Goal: Task Accomplishment & Management: Use online tool/utility

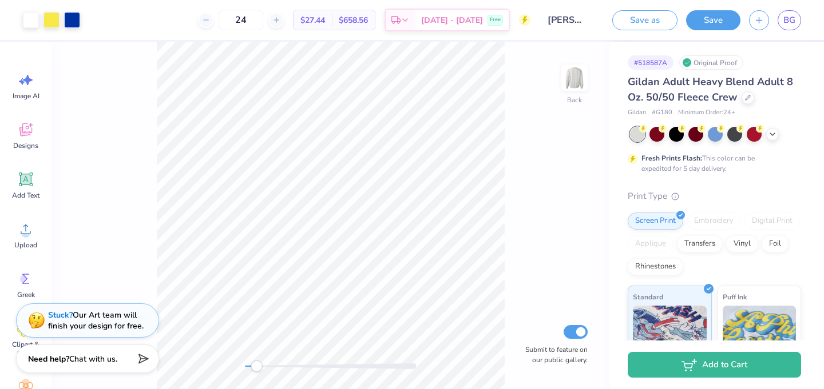
click at [258, 360] on div "Back Submit to feature on our public gallery." at bounding box center [330, 216] width 558 height 348
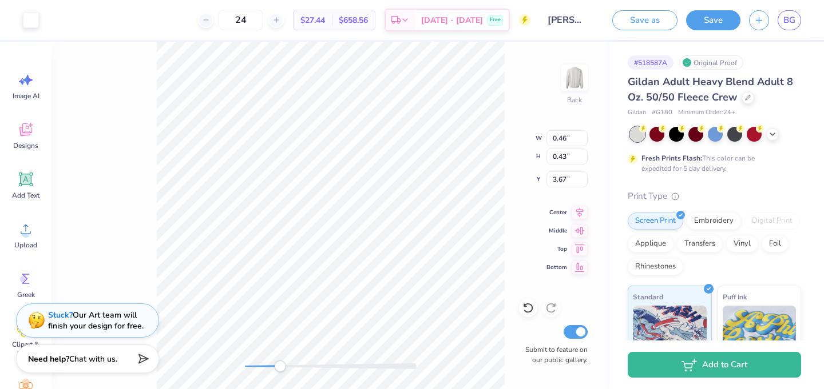
click at [281, 359] on div "Back W 0.46 0.46 " H 0.43 0.43 " Y 3.67 3.67 " Center Middle Top Bottom Submit …" at bounding box center [330, 216] width 558 height 348
click at [527, 308] on icon at bounding box center [527, 308] width 11 height 11
click at [31, 18] on div at bounding box center [31, 19] width 16 height 16
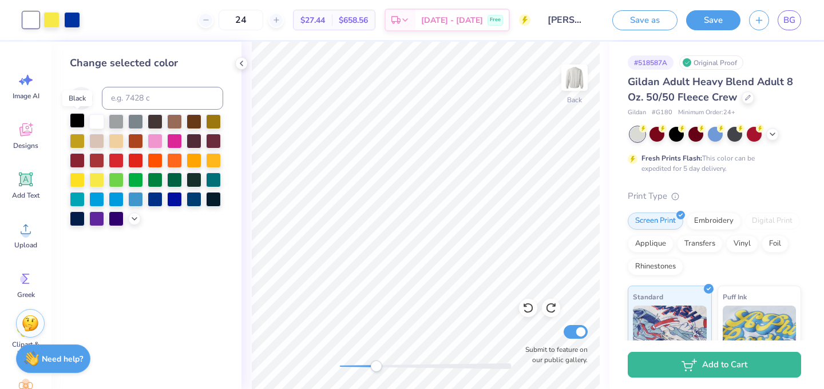
click at [76, 121] on div at bounding box center [77, 120] width 15 height 15
click at [99, 123] on div at bounding box center [96, 120] width 15 height 15
click at [55, 21] on div at bounding box center [51, 19] width 16 height 16
click at [154, 200] on div at bounding box center [155, 198] width 15 height 15
click at [214, 162] on div at bounding box center [213, 159] width 15 height 15
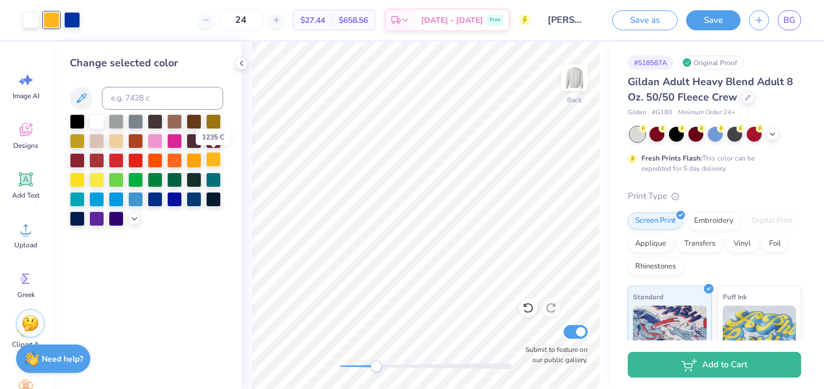
click at [213, 161] on div at bounding box center [213, 159] width 15 height 15
click at [77, 177] on div at bounding box center [77, 179] width 15 height 15
click at [32, 19] on div at bounding box center [31, 19] width 16 height 16
click at [138, 123] on div at bounding box center [135, 120] width 15 height 15
click at [78, 120] on div at bounding box center [77, 120] width 15 height 15
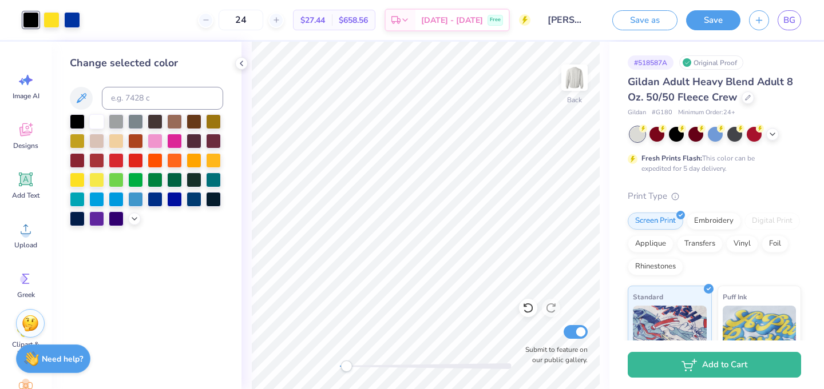
drag, startPoint x: 373, startPoint y: 368, endPoint x: 346, endPoint y: 361, distance: 28.3
click at [346, 361] on div "Accessibility label" at bounding box center [345, 366] width 11 height 11
click at [76, 177] on div at bounding box center [77, 179] width 15 height 15
click at [72, 19] on div "24 $25.72 Per Item $617.28 Total Est. Delivery Sep 24 - 27 Free" at bounding box center [299, 20] width 462 height 40
click at [532, 309] on icon at bounding box center [528, 309] width 10 height 10
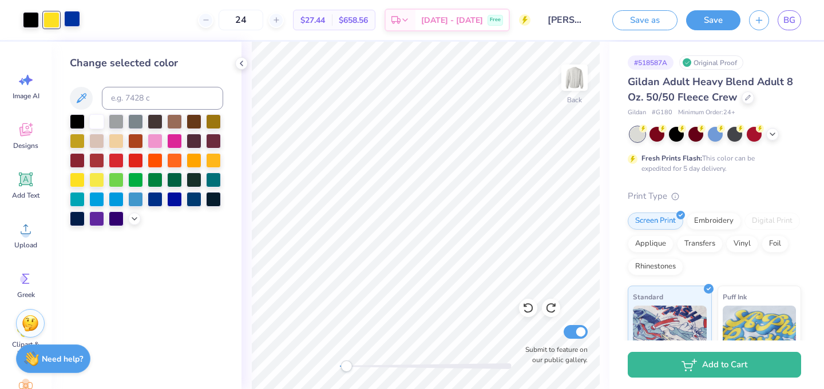
click at [70, 21] on div at bounding box center [72, 19] width 16 height 16
click at [50, 18] on div at bounding box center [51, 19] width 16 height 16
click at [77, 118] on div at bounding box center [77, 120] width 15 height 15
click at [523, 305] on icon at bounding box center [527, 308] width 11 height 11
click at [155, 179] on div at bounding box center [155, 179] width 15 height 15
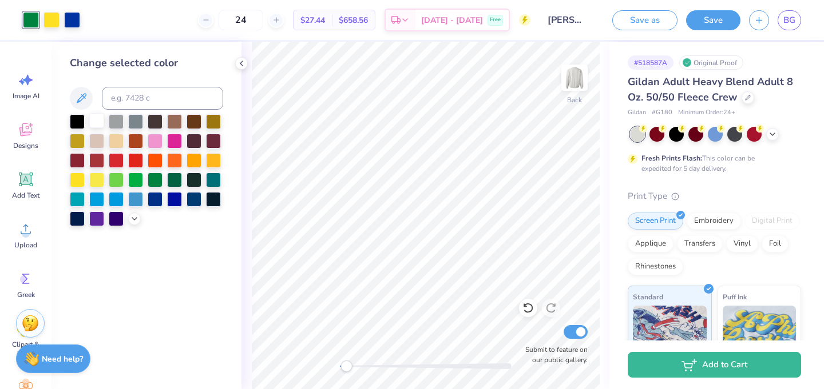
click at [93, 120] on div at bounding box center [96, 120] width 15 height 15
click at [51, 20] on div at bounding box center [51, 19] width 16 height 16
click at [76, 122] on div at bounding box center [77, 120] width 15 height 15
click at [29, 11] on div at bounding box center [31, 19] width 16 height 16
click at [211, 163] on div at bounding box center [213, 159] width 15 height 15
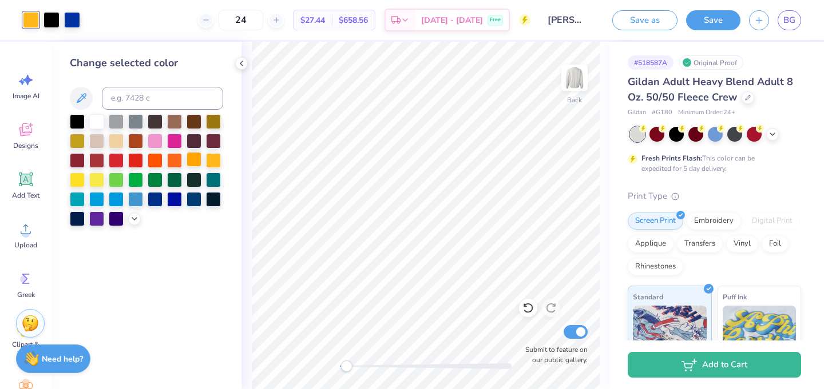
click at [192, 156] on div at bounding box center [193, 159] width 15 height 15
click at [75, 180] on div at bounding box center [77, 179] width 15 height 15
click at [51, 25] on div at bounding box center [51, 19] width 16 height 16
click at [94, 122] on div at bounding box center [96, 120] width 15 height 15
click at [172, 198] on div at bounding box center [174, 198] width 15 height 15
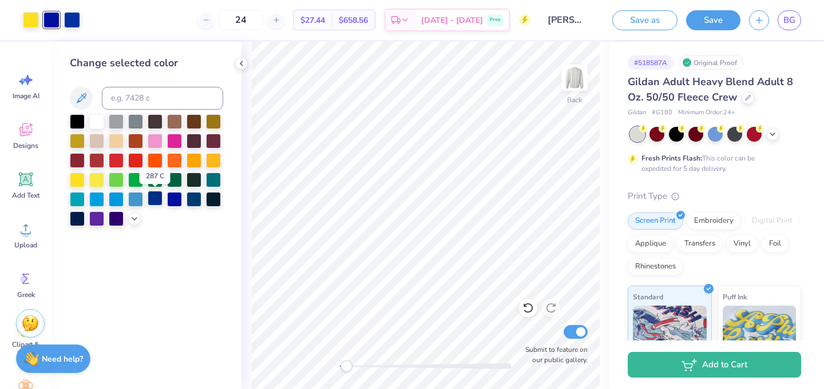
click at [156, 199] on div at bounding box center [155, 198] width 15 height 15
click at [154, 203] on div at bounding box center [155, 198] width 15 height 15
click at [196, 200] on div at bounding box center [193, 198] width 15 height 15
click at [33, 18] on div at bounding box center [31, 19] width 16 height 16
click at [94, 121] on div at bounding box center [96, 120] width 15 height 15
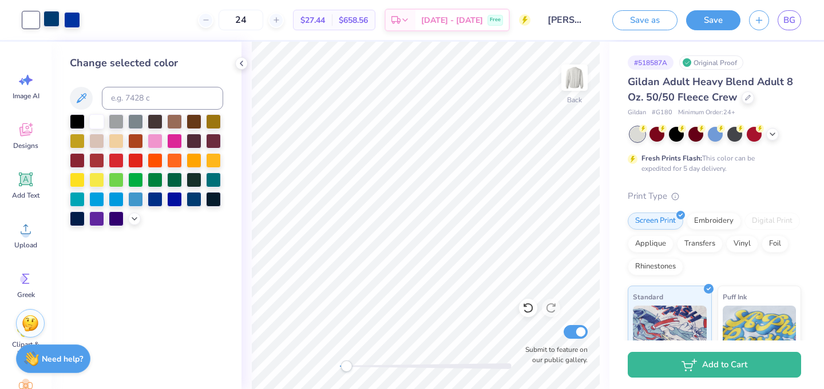
click at [48, 19] on div at bounding box center [51, 19] width 16 height 16
click at [98, 177] on div at bounding box center [96, 179] width 15 height 15
click at [188, 285] on div "Change selected color" at bounding box center [146, 216] width 190 height 348
click at [365, 357] on div "Back Submit to feature on our public gallery." at bounding box center [425, 216] width 368 height 348
click at [210, 159] on div at bounding box center [213, 159] width 15 height 15
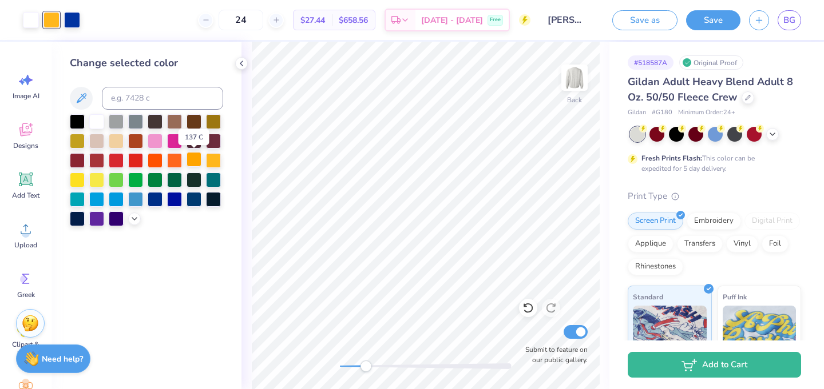
click at [197, 160] on div at bounding box center [193, 159] width 15 height 15
click at [78, 181] on div at bounding box center [77, 179] width 15 height 15
click at [127, 222] on div at bounding box center [146, 170] width 153 height 112
click at [133, 216] on icon at bounding box center [134, 217] width 9 height 9
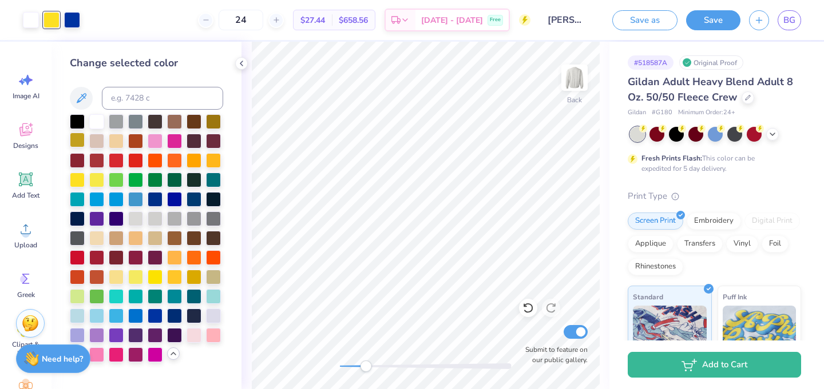
click at [78, 142] on div at bounding box center [77, 140] width 15 height 15
click at [74, 15] on div at bounding box center [72, 19] width 16 height 16
click at [191, 197] on div at bounding box center [193, 198] width 15 height 15
drag, startPoint x: 366, startPoint y: 369, endPoint x: 348, endPoint y: 364, distance: 19.0
click at [348, 364] on div "Accessibility label" at bounding box center [347, 366] width 11 height 11
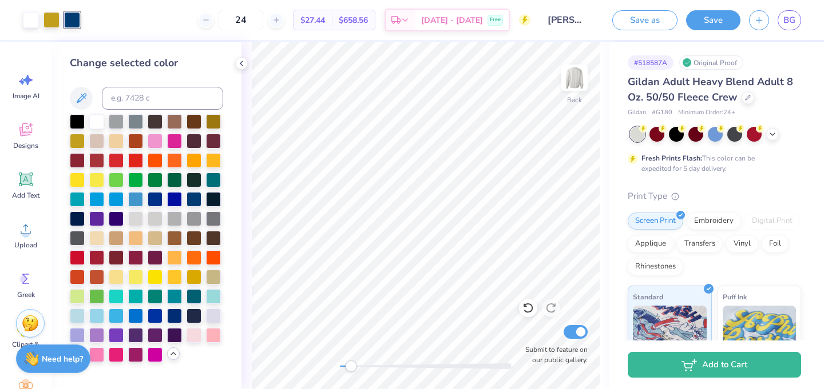
click at [349, 363] on div "Accessibility label" at bounding box center [350, 366] width 11 height 11
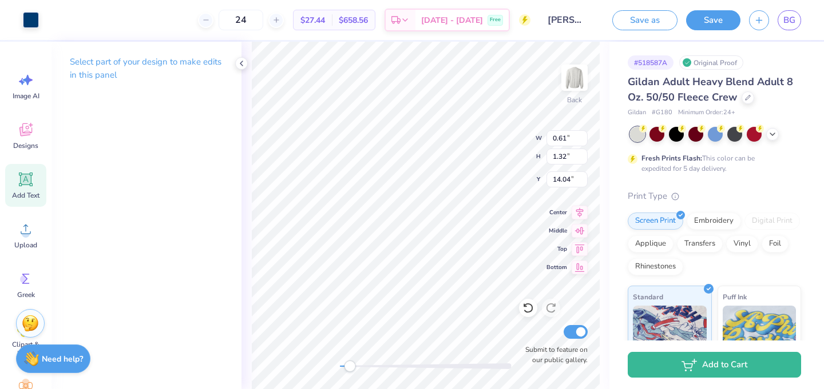
click at [23, 183] on icon at bounding box center [26, 179] width 11 height 11
type input "5.89"
type input "1.71"
type input "11.02"
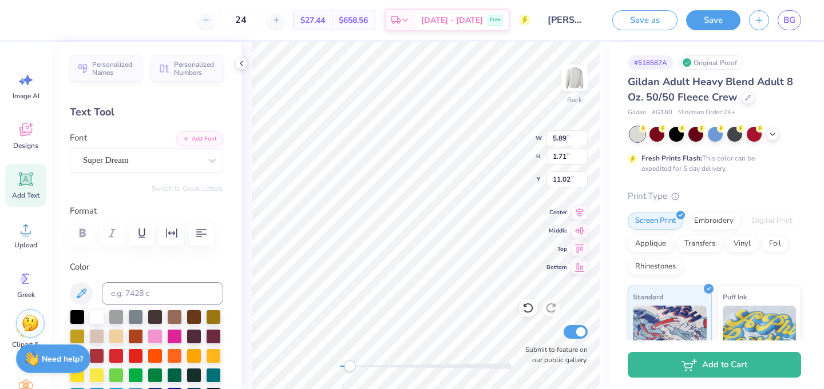
type textarea "Family Weekend"
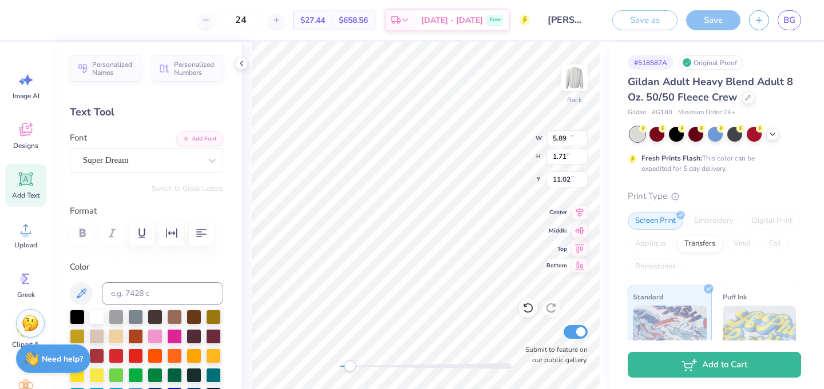
type input "15.15"
type input "1.78"
type input "10.99"
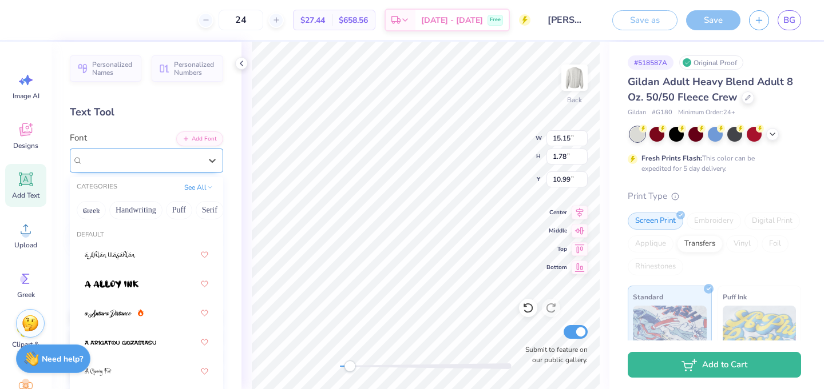
click at [137, 164] on div "Super Dream" at bounding box center [142, 161] width 120 height 18
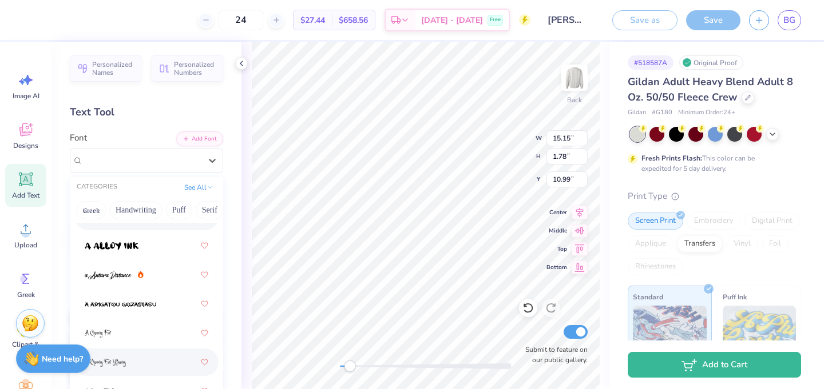
scroll to position [0, 0]
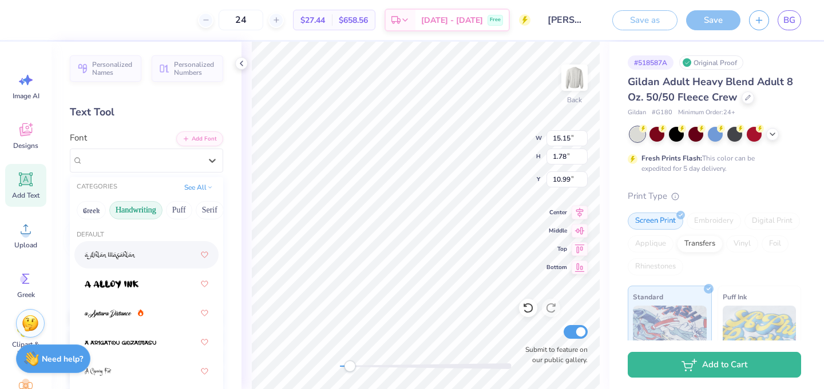
click at [136, 206] on button "Handwriting" at bounding box center [135, 210] width 53 height 18
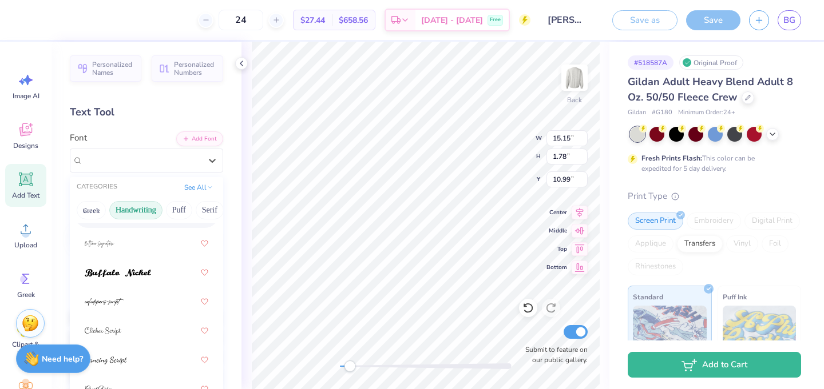
scroll to position [113, 0]
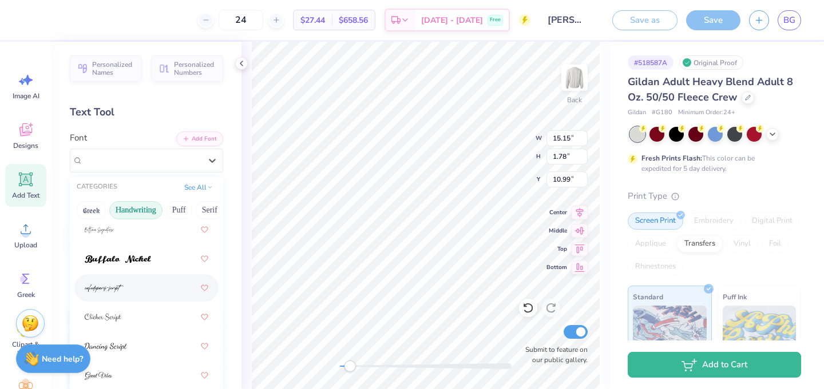
click at [139, 284] on div at bounding box center [147, 288] width 124 height 21
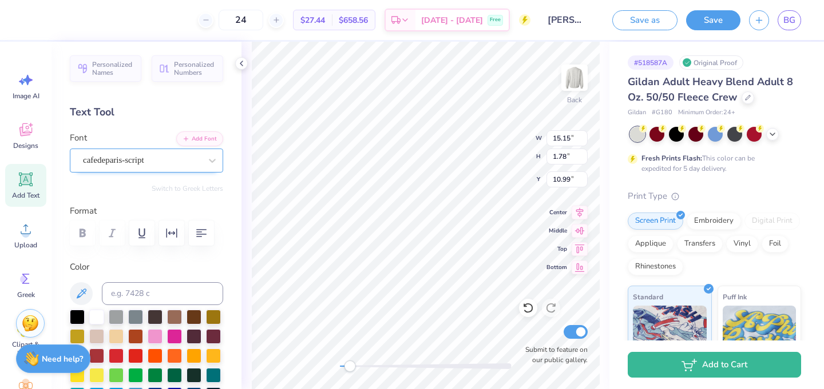
click at [158, 160] on div "cafedeparis-script" at bounding box center [142, 161] width 120 height 18
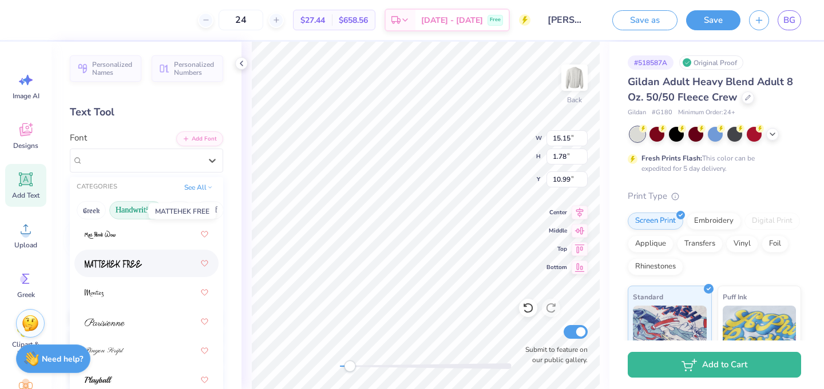
scroll to position [483, 0]
click at [142, 272] on div at bounding box center [147, 268] width 124 height 21
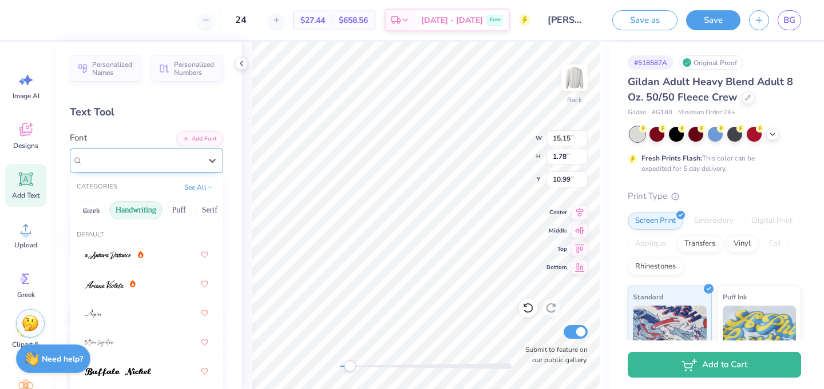
click at [132, 161] on div "Parisienne" at bounding box center [142, 161] width 120 height 18
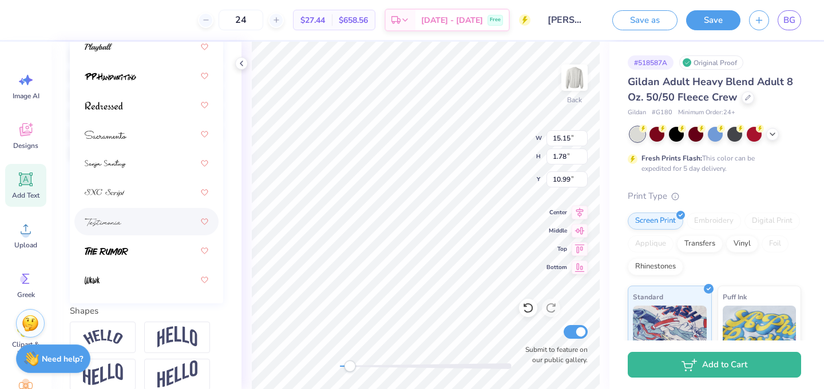
scroll to position [266, 0]
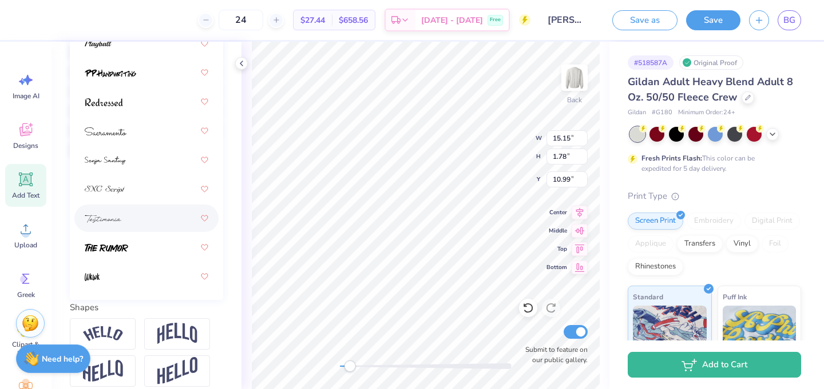
click at [138, 217] on div at bounding box center [147, 218] width 124 height 21
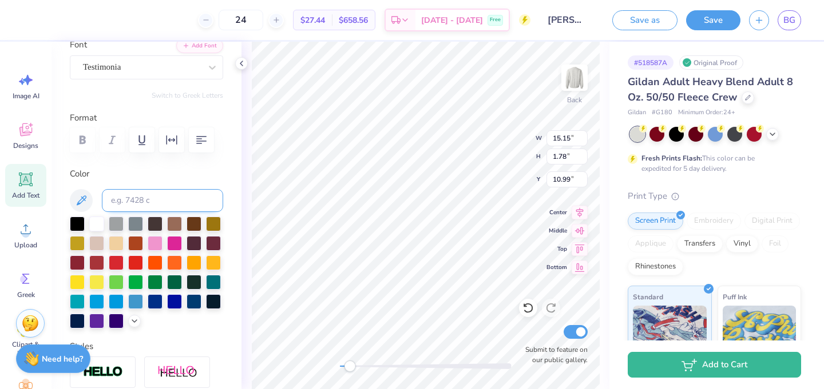
scroll to position [0, 0]
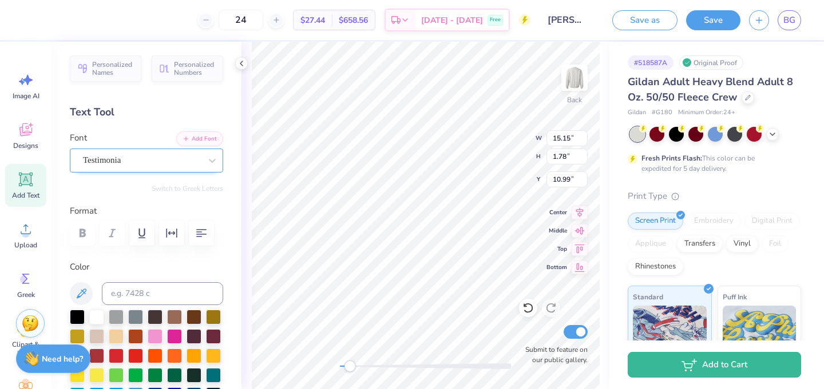
click at [171, 157] on div "Testimonia" at bounding box center [142, 161] width 120 height 18
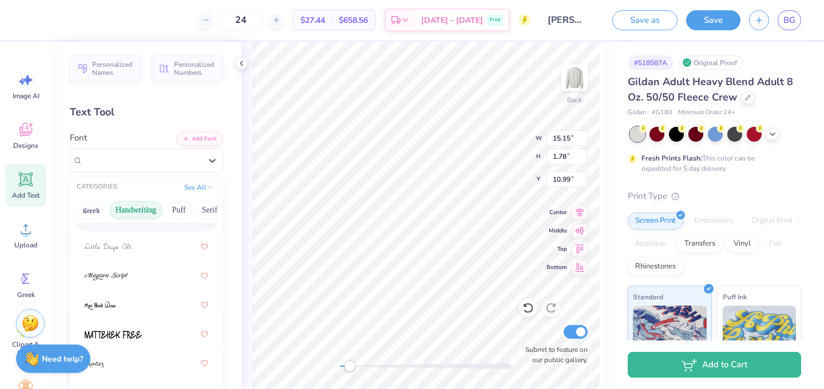
scroll to position [364, 0]
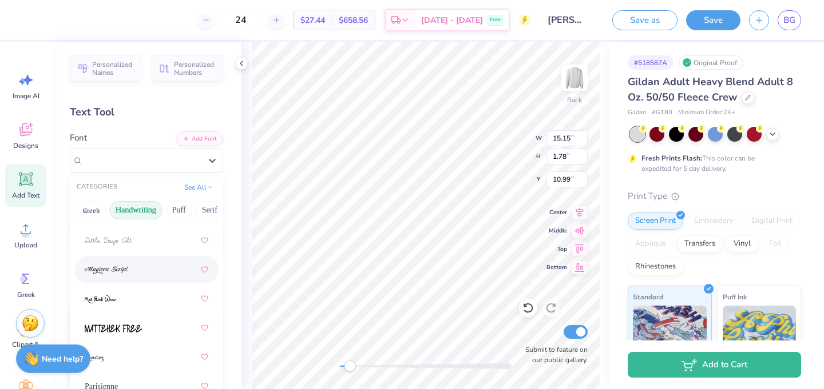
click at [137, 271] on div at bounding box center [147, 270] width 124 height 21
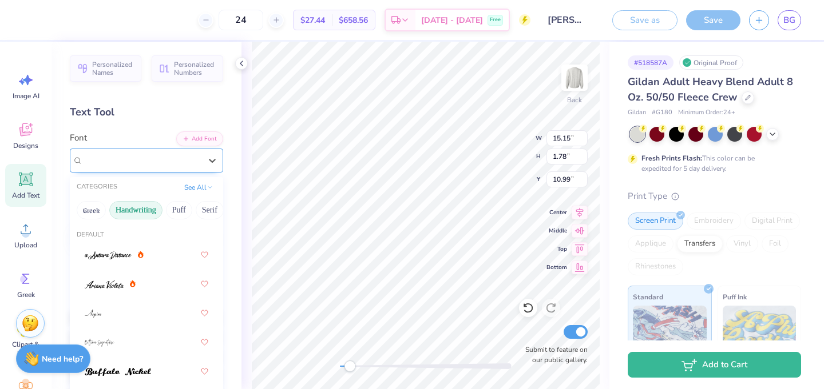
click at [158, 159] on div "Magiera Script" at bounding box center [142, 161] width 120 height 18
click at [197, 188] on button "See All" at bounding box center [198, 186] width 35 height 11
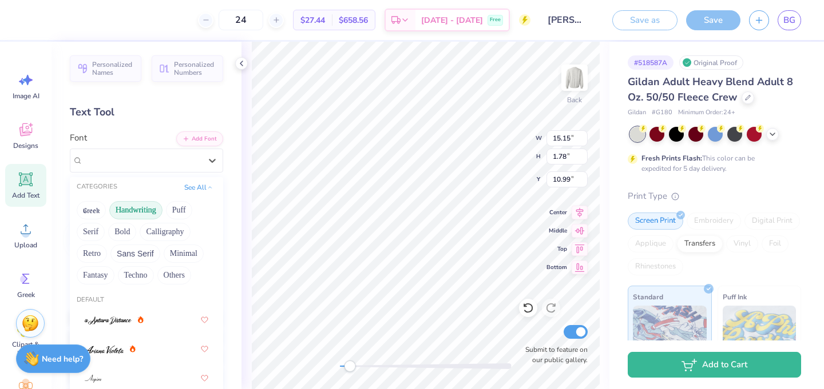
click at [141, 209] on button "Handwriting" at bounding box center [135, 210] width 53 height 18
click at [202, 186] on button "See All" at bounding box center [198, 186] width 35 height 11
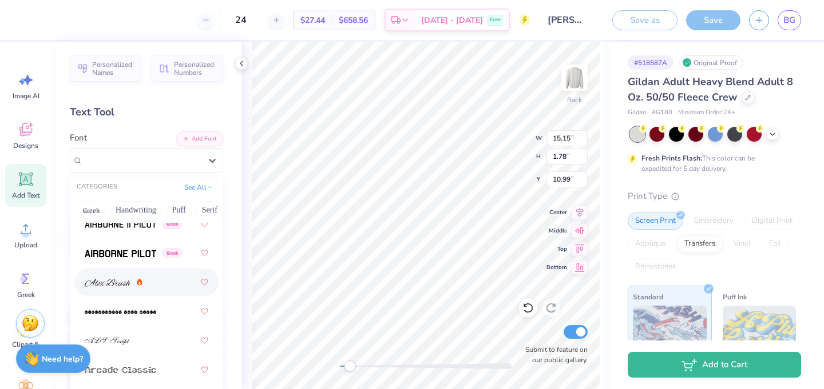
scroll to position [356, 0]
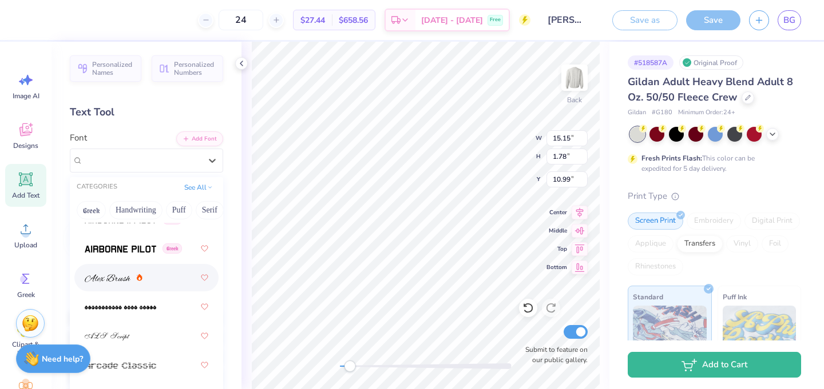
click at [171, 274] on div at bounding box center [147, 278] width 124 height 21
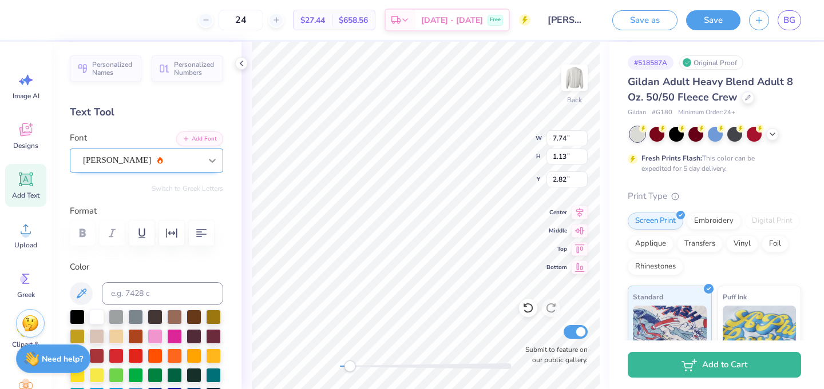
type input "7.74"
type input "1.13"
type input "2.82"
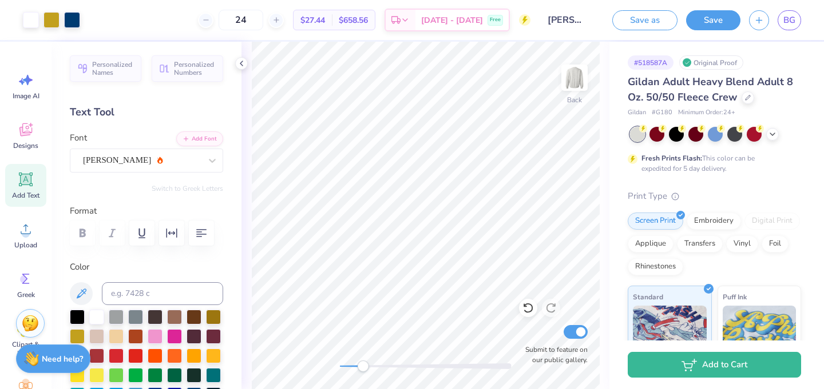
click at [363, 359] on div "Back Submit to feature on our public gallery." at bounding box center [425, 216] width 368 height 348
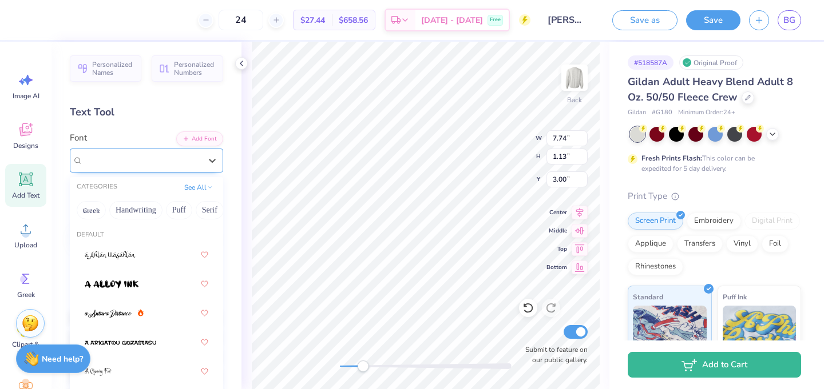
click at [158, 159] on div "Alex Brush" at bounding box center [142, 161] width 120 height 18
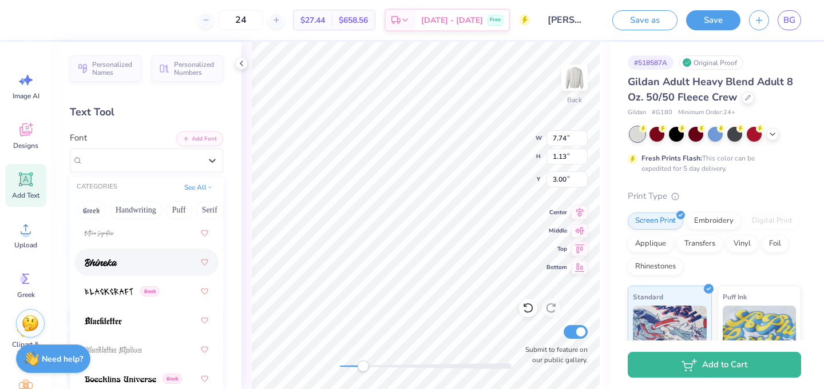
scroll to position [806, 0]
click at [154, 267] on div at bounding box center [147, 265] width 124 height 21
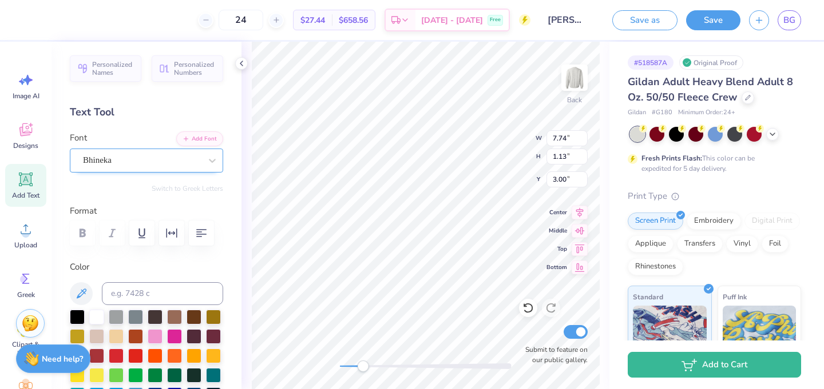
click at [174, 159] on div "Bhineka" at bounding box center [142, 161] width 120 height 18
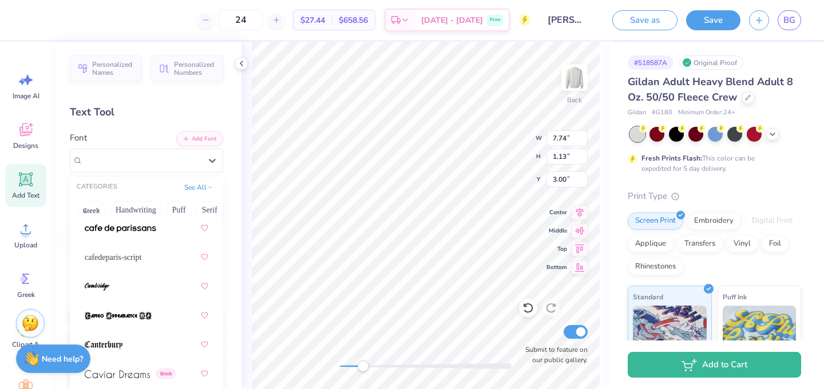
scroll to position [1643, 0]
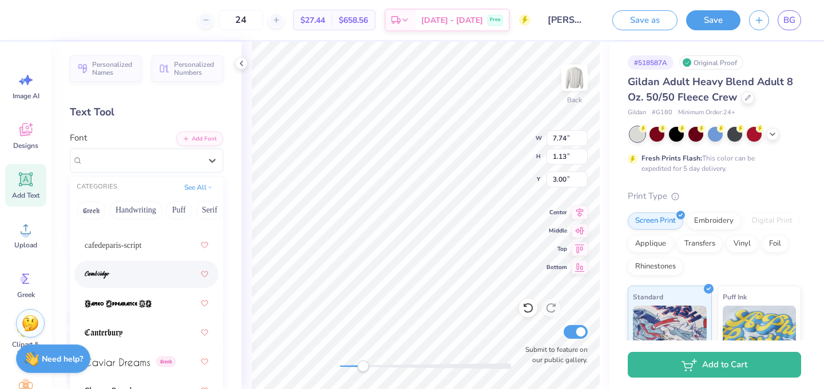
click at [148, 269] on div at bounding box center [147, 274] width 124 height 21
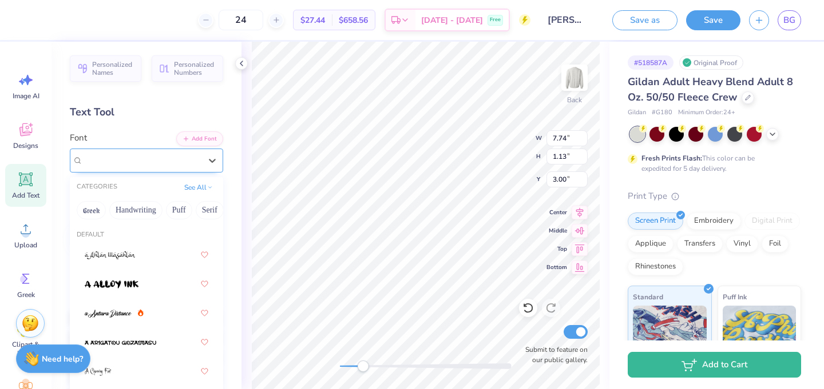
click at [200, 158] on div "Cambridge" at bounding box center [142, 161] width 120 height 18
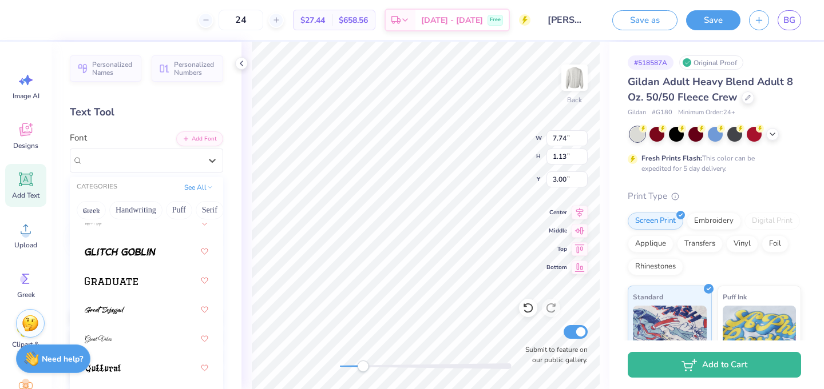
scroll to position [3823, 0]
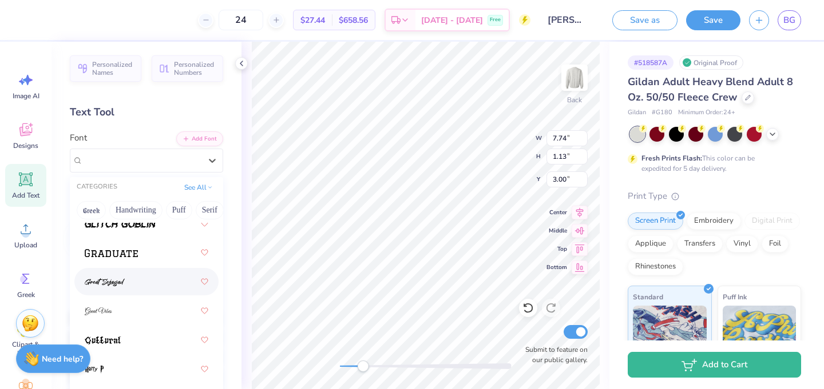
click at [160, 272] on div at bounding box center [147, 282] width 124 height 21
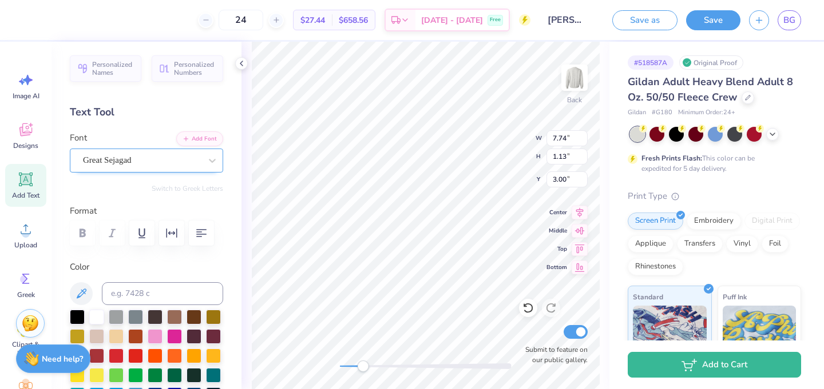
click at [165, 164] on div "Great Sejagad" at bounding box center [142, 161] width 120 height 18
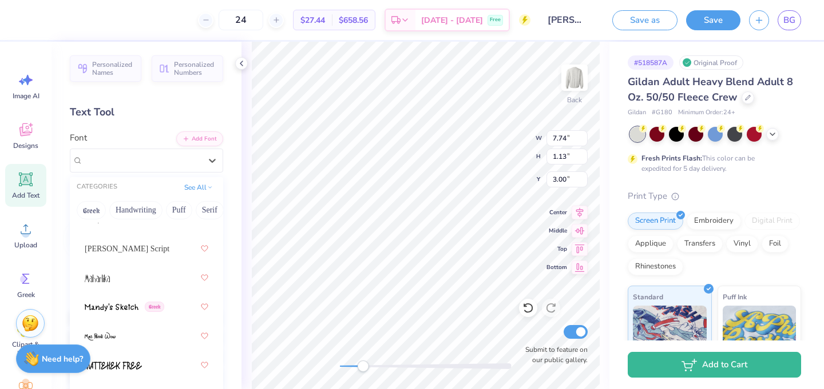
scroll to position [5717, 0]
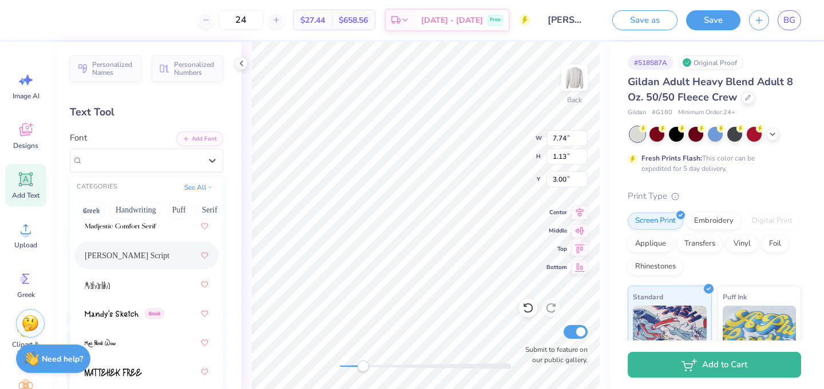
click at [147, 252] on div "Magiera Script" at bounding box center [147, 255] width 124 height 21
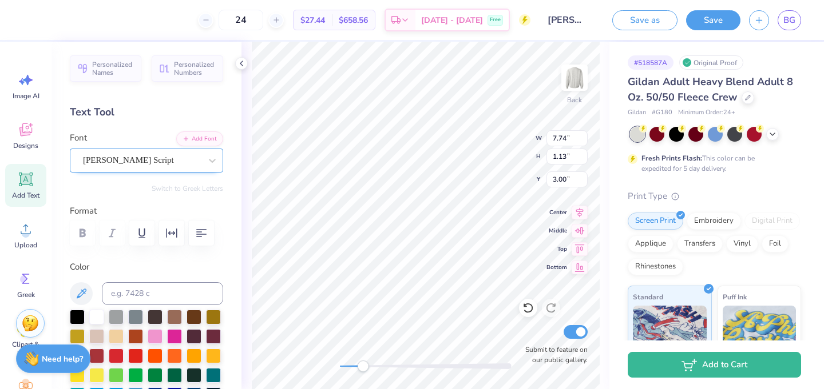
click at [161, 161] on div "Magiera Script" at bounding box center [142, 161] width 120 height 18
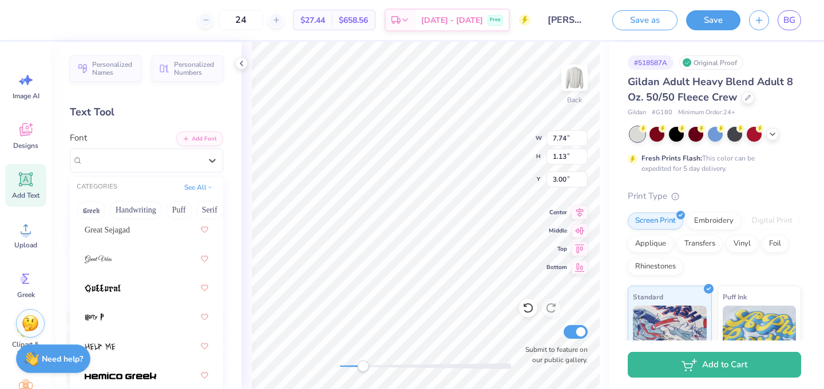
scroll to position [3873, 0]
click at [155, 229] on div "Great Sejagad" at bounding box center [147, 232] width 124 height 21
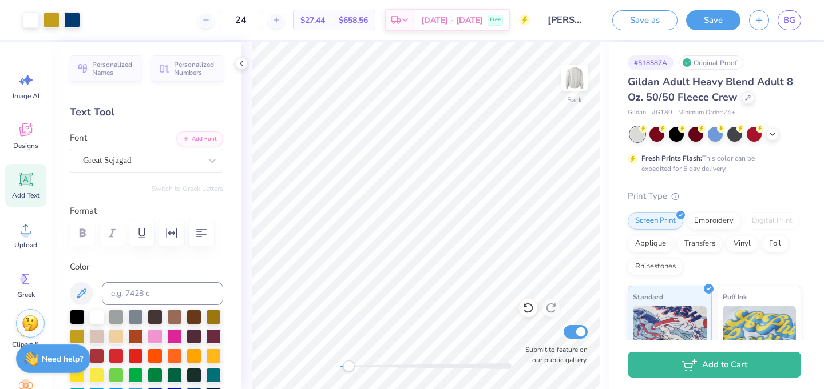
drag, startPoint x: 363, startPoint y: 368, endPoint x: 348, endPoint y: 369, distance: 14.9
click at [348, 369] on div "Accessibility label" at bounding box center [348, 366] width 11 height 11
click at [30, 173] on icon at bounding box center [25, 179] width 17 height 17
type textarea "5"
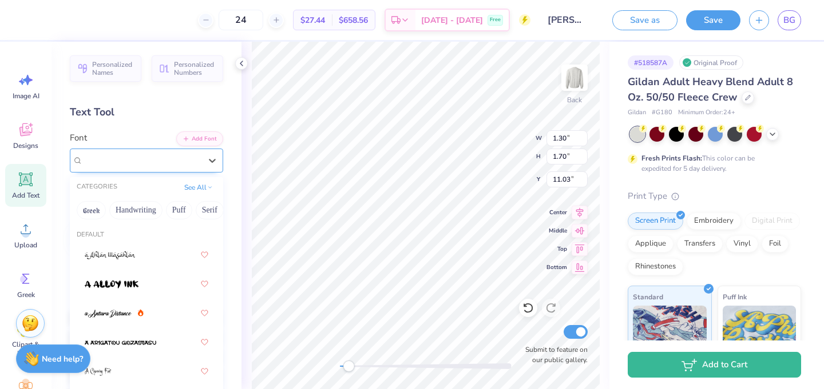
click at [132, 161] on div "Super Dream" at bounding box center [142, 161] width 120 height 18
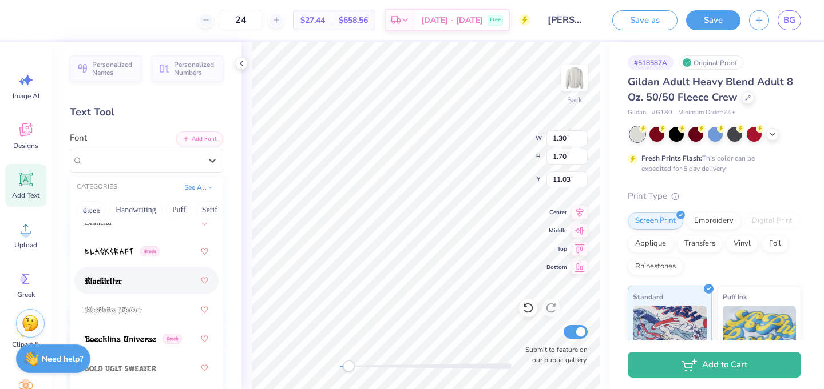
scroll to position [854, 0]
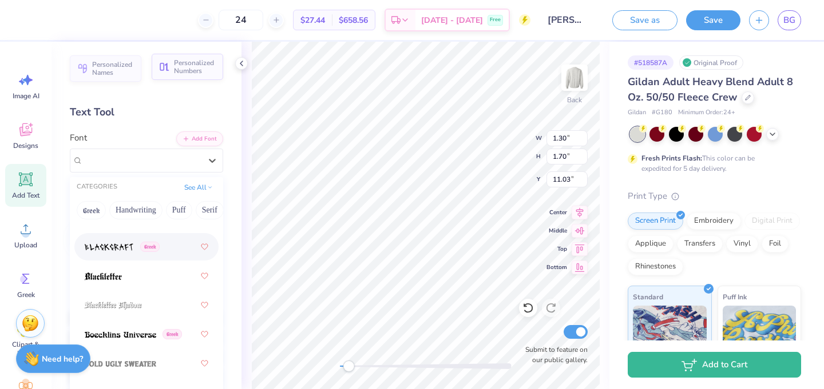
click at [200, 70] on span "Personalized Numbers" at bounding box center [195, 67] width 42 height 16
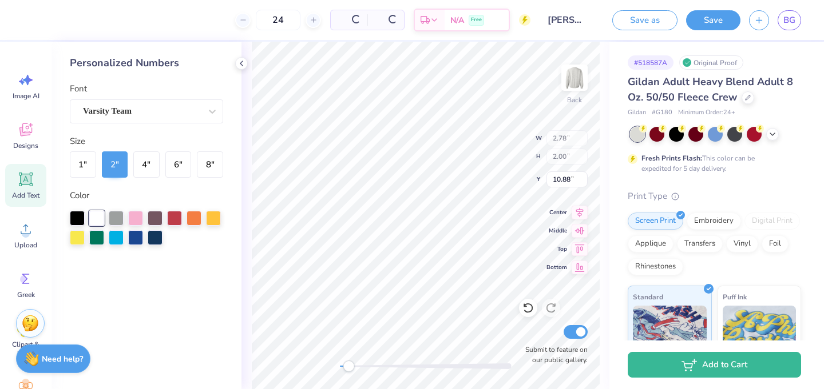
type input "2.78"
type input "2.00"
type input "10.88"
click at [243, 63] on icon at bounding box center [241, 63] width 9 height 9
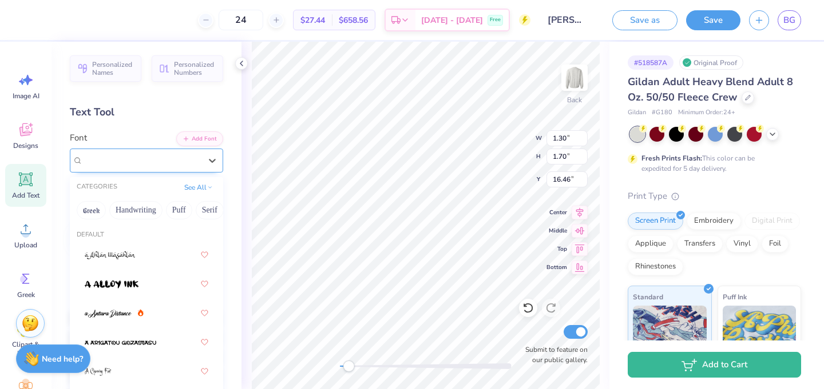
click at [156, 156] on div "Super Dream" at bounding box center [142, 161] width 120 height 18
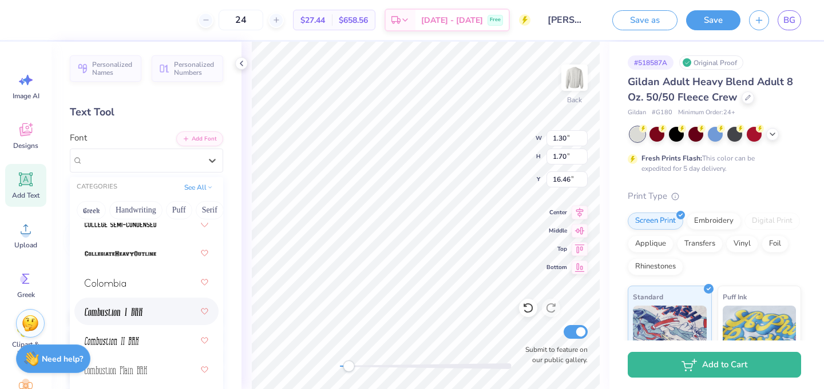
scroll to position [2187, 0]
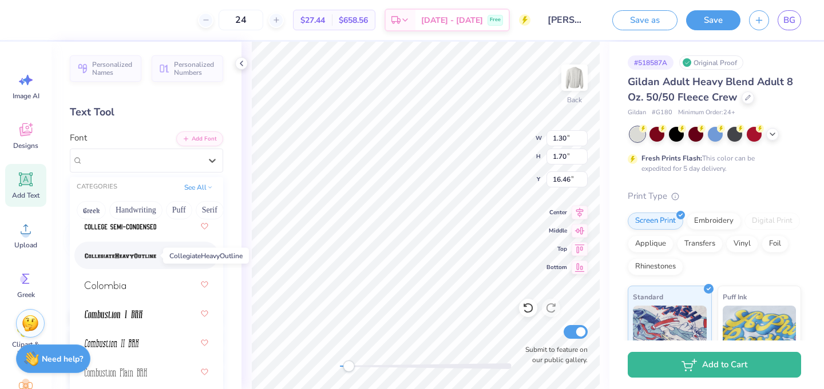
click at [145, 251] on span at bounding box center [120, 256] width 71 height 12
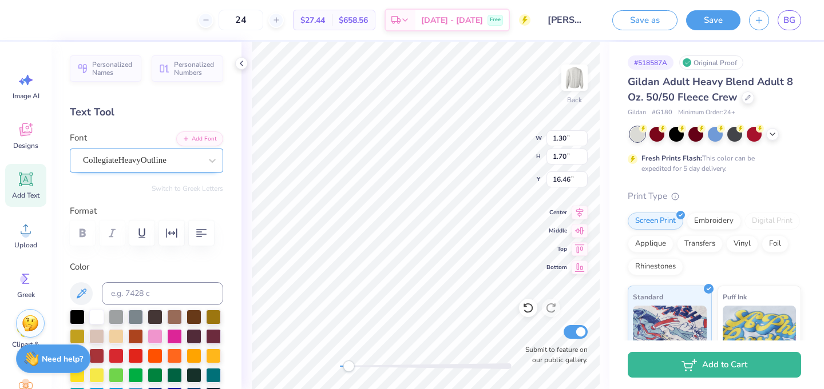
click at [166, 163] on div "CollegiateHeavyOutline" at bounding box center [142, 161] width 120 height 18
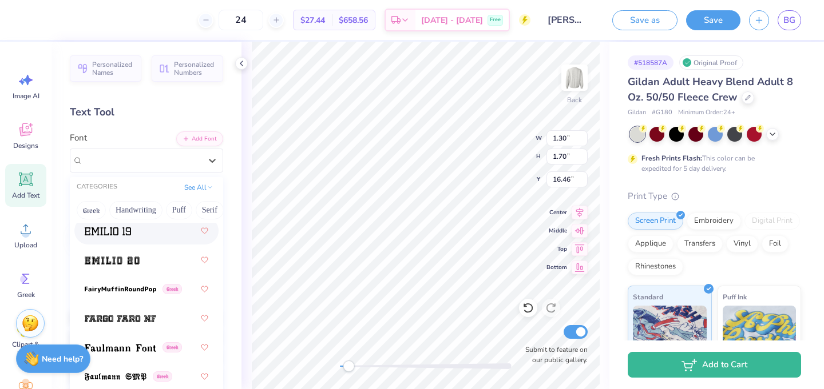
scroll to position [3321, 0]
click at [152, 253] on div at bounding box center [147, 259] width 124 height 21
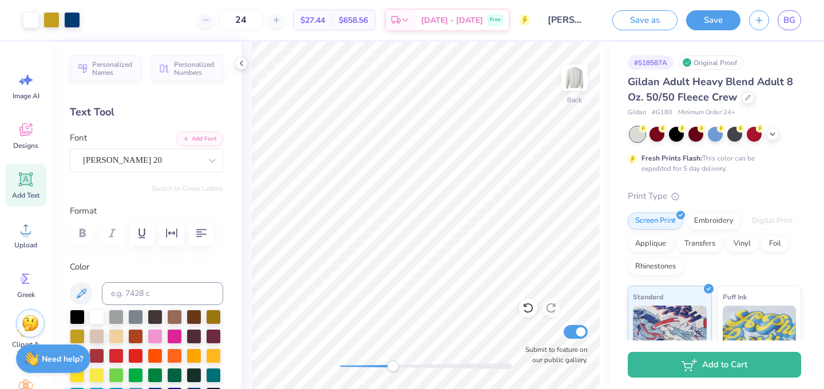
click at [396, 357] on div "Back Submit to feature on our public gallery." at bounding box center [425, 216] width 368 height 348
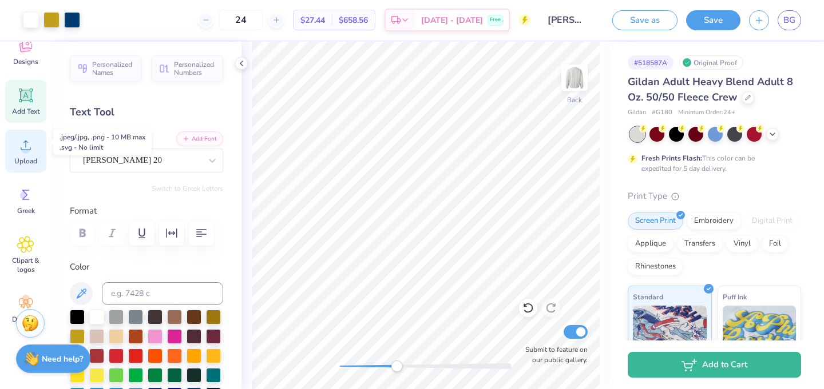
scroll to position [93, 0]
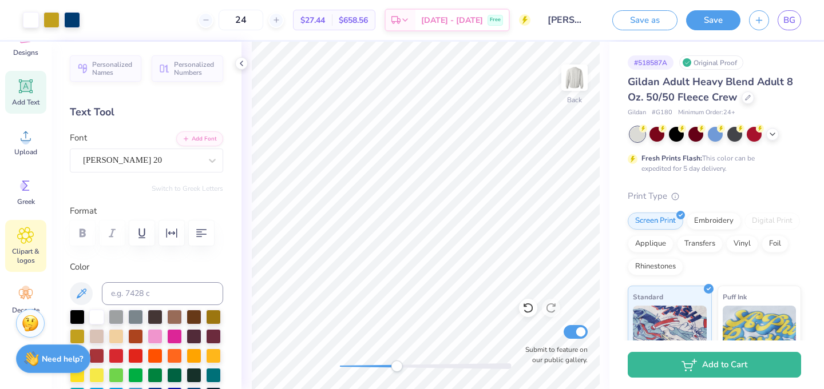
click at [26, 231] on icon at bounding box center [25, 235] width 17 height 17
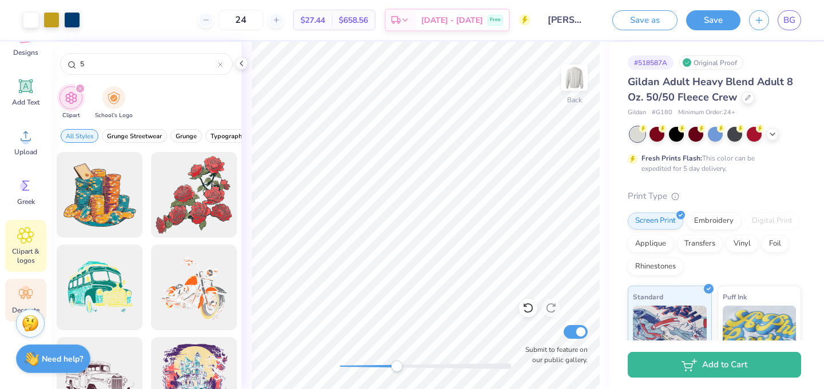
type input "5"
click at [22, 294] on icon at bounding box center [25, 294] width 17 height 17
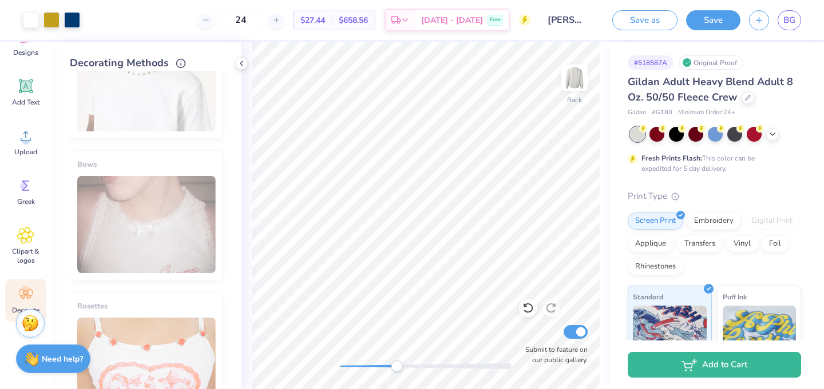
scroll to position [683, 0]
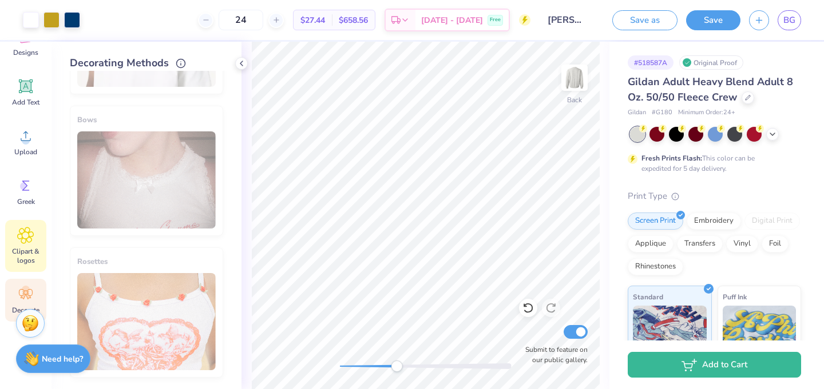
click at [31, 238] on icon at bounding box center [26, 236] width 16 height 16
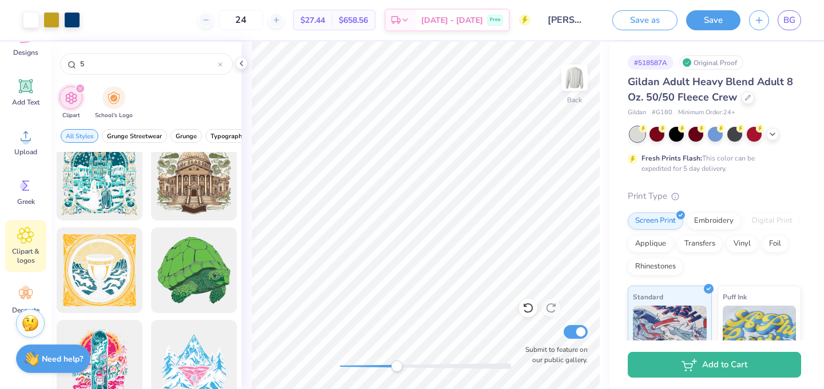
scroll to position [296, 0]
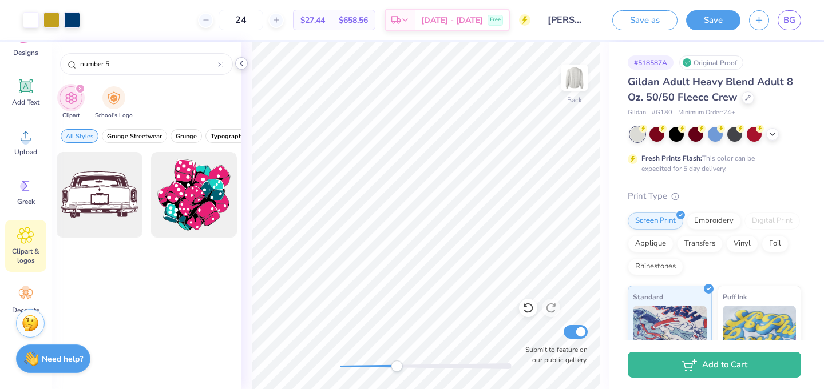
type input "number 5"
click at [247, 62] on div at bounding box center [241, 63] width 13 height 13
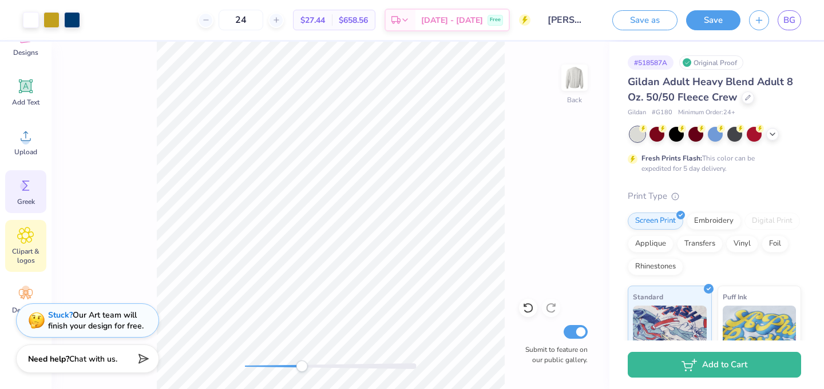
scroll to position [0, 0]
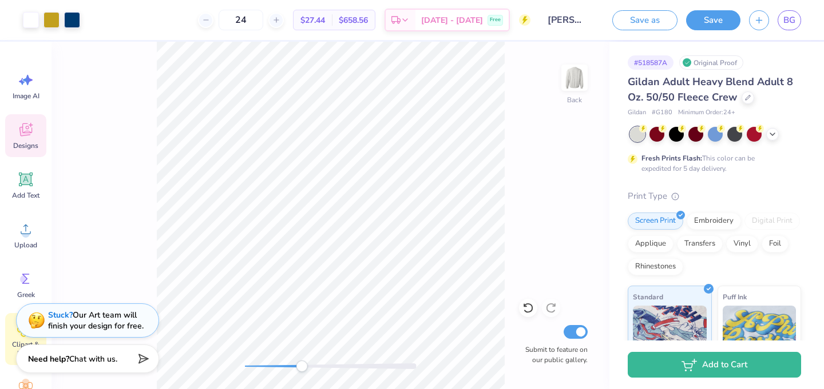
click at [27, 130] on icon at bounding box center [25, 129] width 17 height 17
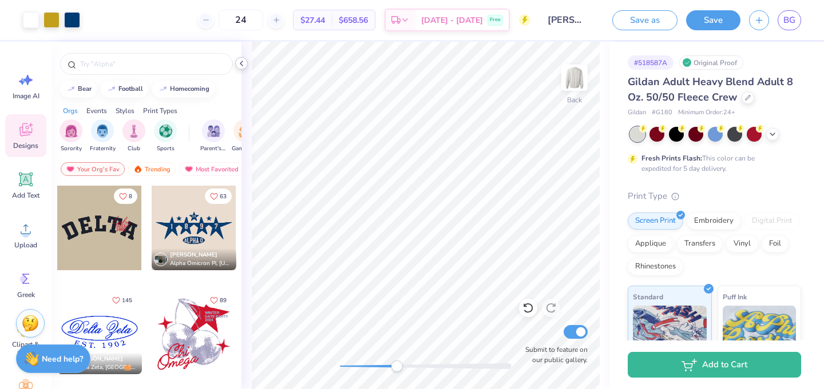
click at [239, 59] on icon at bounding box center [241, 63] width 9 height 9
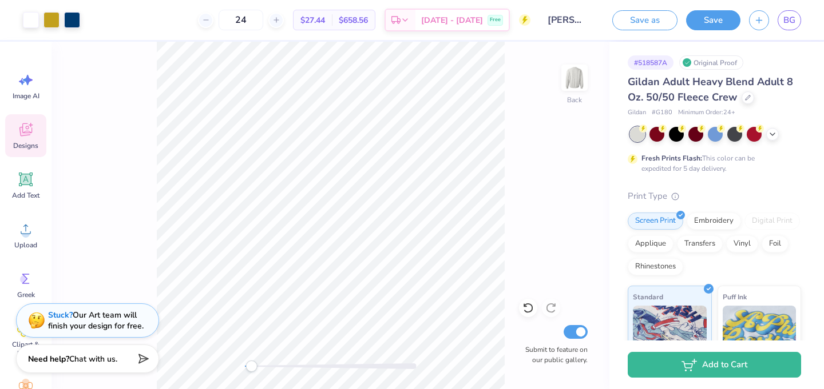
click at [249, 351] on div "Back Submit to feature on our public gallery." at bounding box center [330, 216] width 558 height 348
drag, startPoint x: 252, startPoint y: 364, endPoint x: 265, endPoint y: 361, distance: 12.8
click at [265, 361] on div "Accessibility label" at bounding box center [264, 366] width 11 height 11
click at [524, 308] on icon at bounding box center [527, 308] width 11 height 11
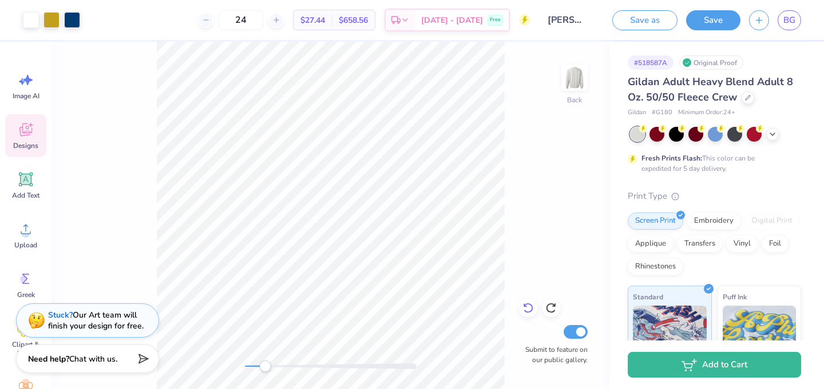
click at [530, 309] on icon at bounding box center [527, 308] width 11 height 11
click at [529, 310] on icon at bounding box center [527, 308] width 11 height 11
click at [528, 304] on icon at bounding box center [528, 309] width 10 height 10
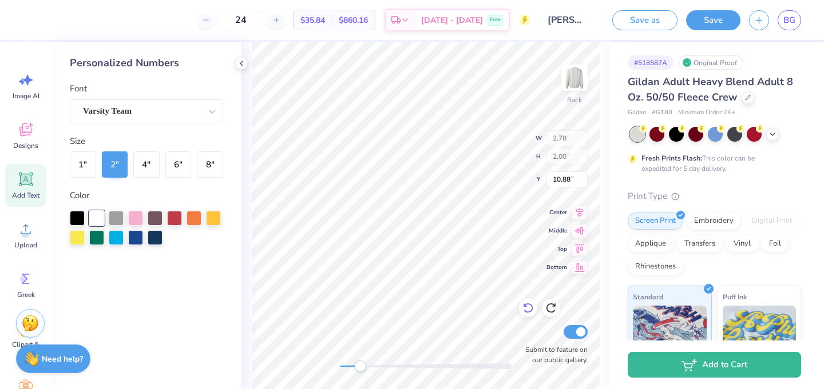
click at [530, 311] on icon at bounding box center [528, 309] width 10 height 10
click at [526, 308] on icon at bounding box center [527, 308] width 11 height 11
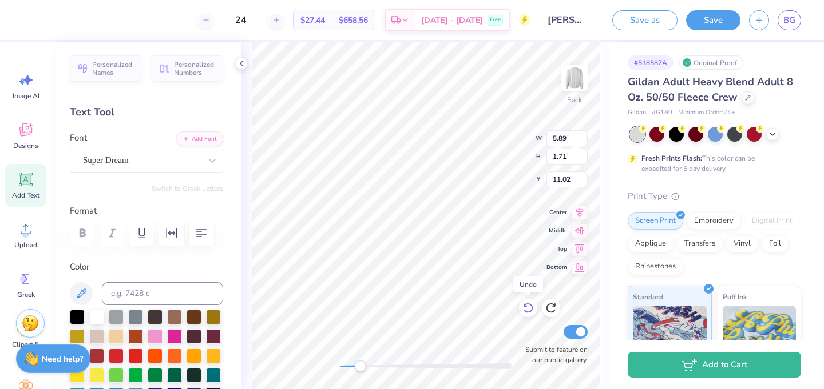
click at [526, 308] on icon at bounding box center [527, 308] width 11 height 11
click at [528, 307] on icon at bounding box center [527, 308] width 11 height 11
drag, startPoint x: 364, startPoint y: 369, endPoint x: 337, endPoint y: 369, distance: 26.3
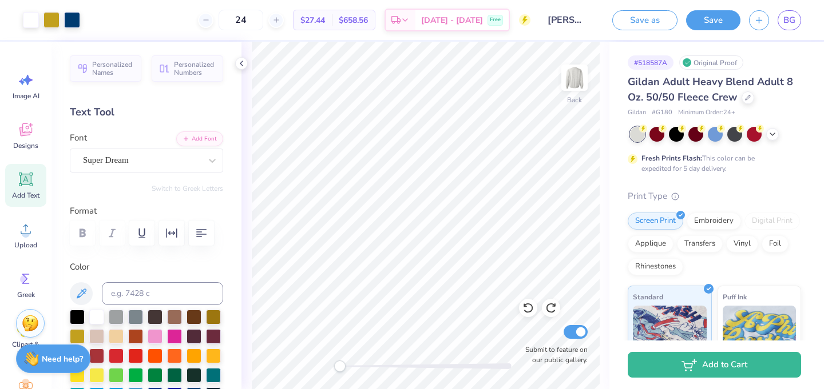
click at [337, 369] on div "Accessibility label" at bounding box center [339, 366] width 11 height 11
click at [29, 18] on div at bounding box center [31, 19] width 16 height 16
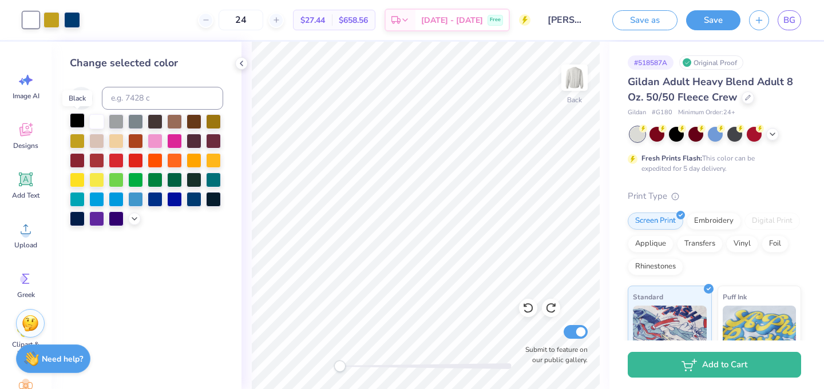
click at [79, 119] on div at bounding box center [77, 120] width 15 height 15
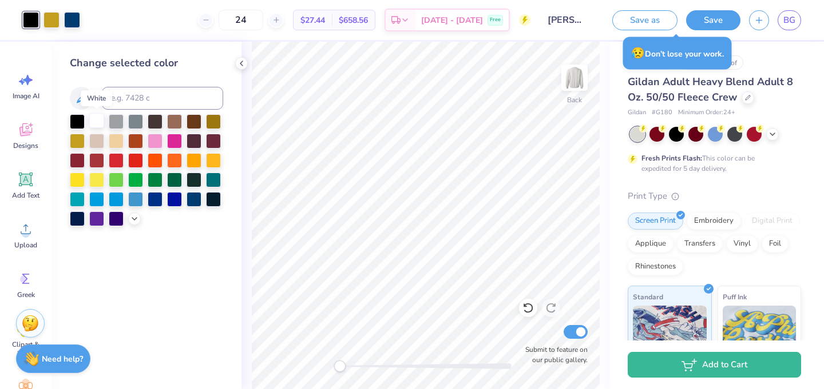
click at [97, 118] on div at bounding box center [96, 120] width 15 height 15
click at [54, 18] on div at bounding box center [51, 19] width 16 height 16
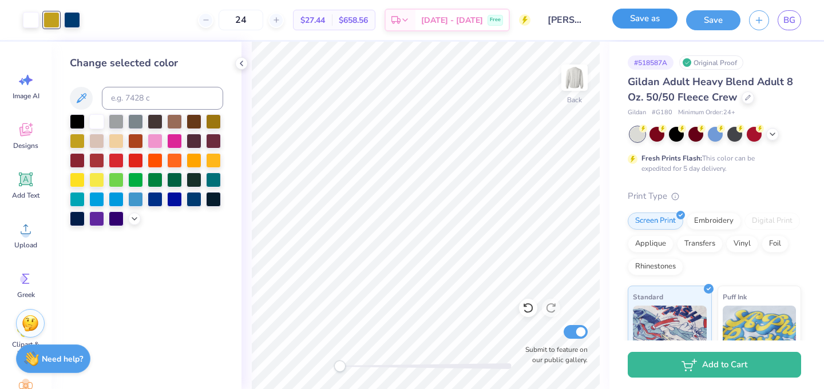
click at [649, 25] on button "Save as" at bounding box center [644, 19] width 65 height 20
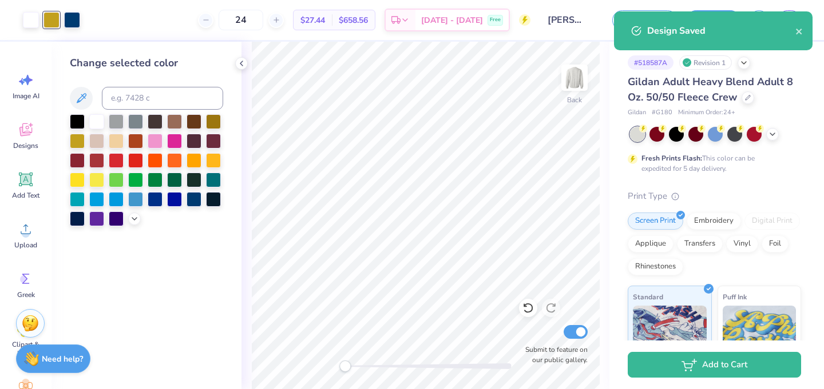
drag, startPoint x: 337, startPoint y: 368, endPoint x: 345, endPoint y: 364, distance: 8.4
click at [345, 364] on div "Accessibility label" at bounding box center [344, 366] width 11 height 11
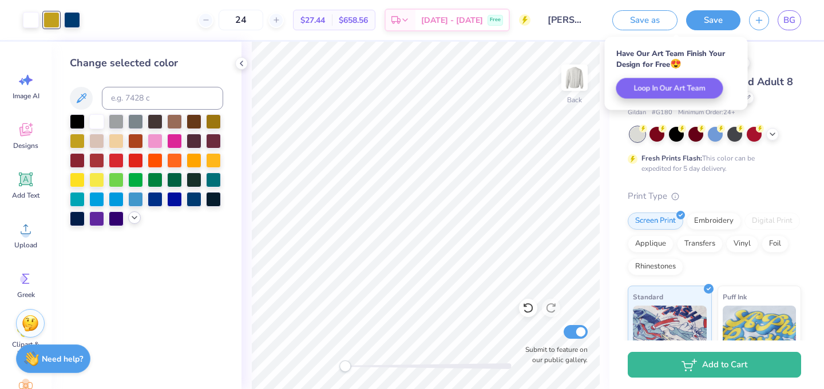
click at [137, 217] on polyline at bounding box center [134, 218] width 5 height 2
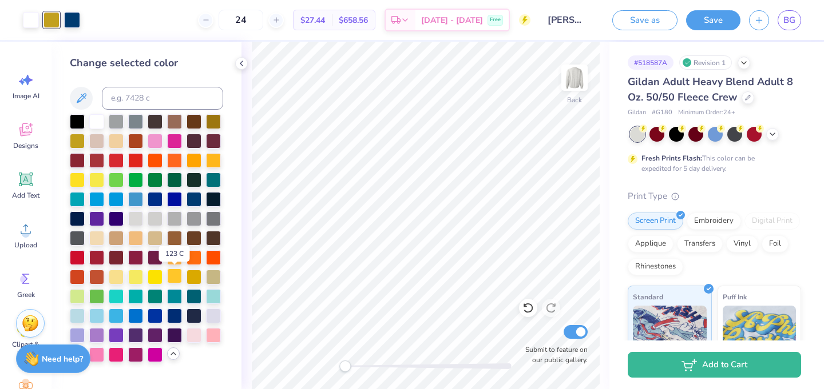
click at [175, 275] on div at bounding box center [174, 276] width 15 height 15
click at [75, 19] on div at bounding box center [72, 19] width 16 height 16
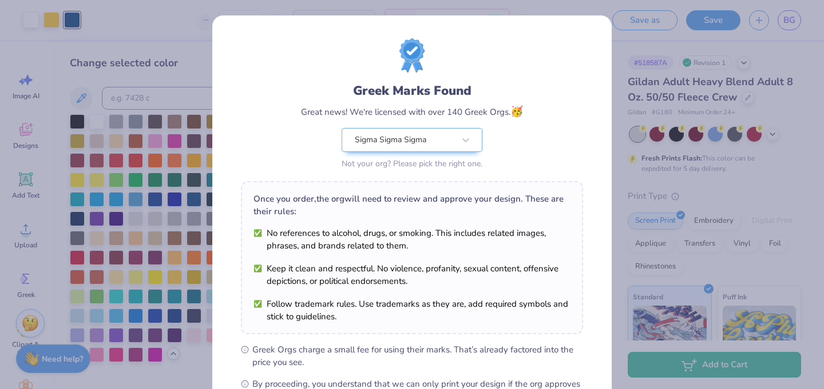
click at [170, 199] on div "Greek Marks Found Great news! We're licensed with over 140 Greek Orgs. 🥳 Sigma …" at bounding box center [412, 194] width 824 height 389
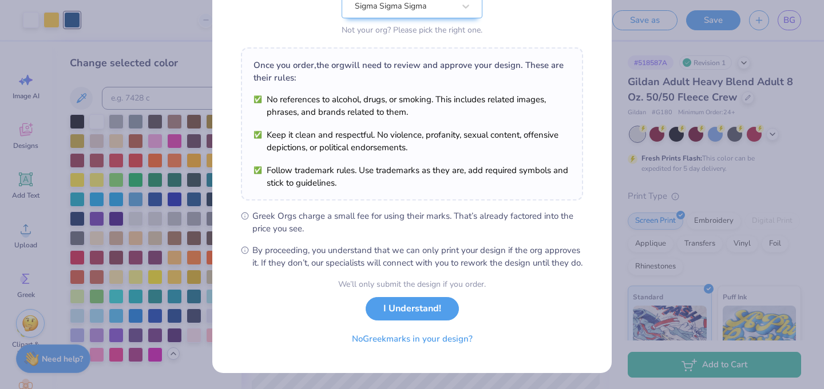
scroll to position [146, 0]
click at [388, 301] on button "I Understand!" at bounding box center [411, 306] width 93 height 23
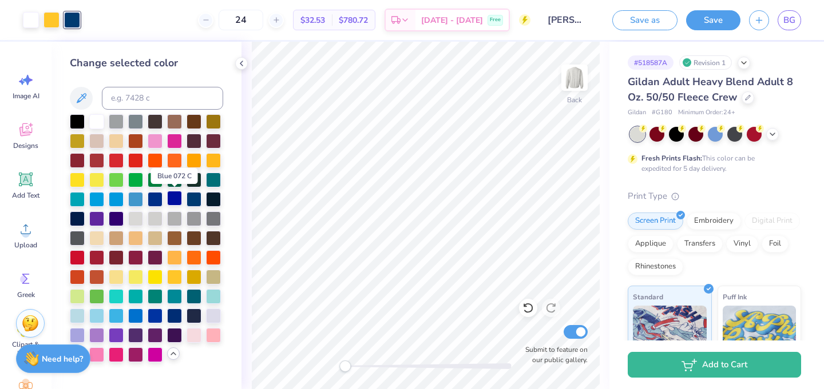
click at [171, 199] on div at bounding box center [174, 198] width 15 height 15
click at [48, 16] on div at bounding box center [51, 19] width 16 height 16
click at [341, 361] on div "Accessibility label" at bounding box center [341, 366] width 11 height 11
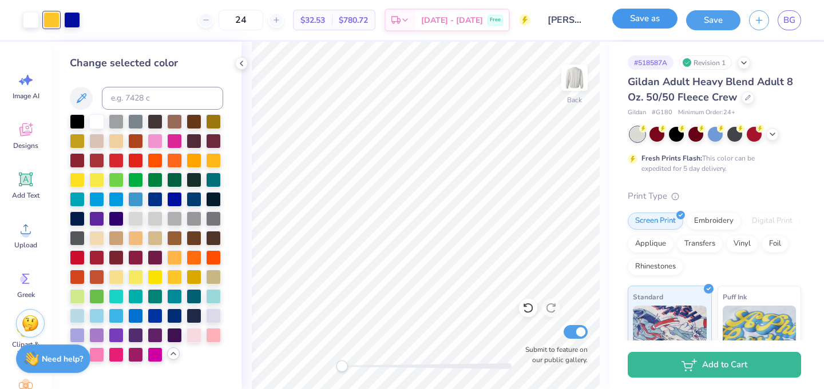
click at [641, 18] on button "Save as" at bounding box center [644, 19] width 65 height 20
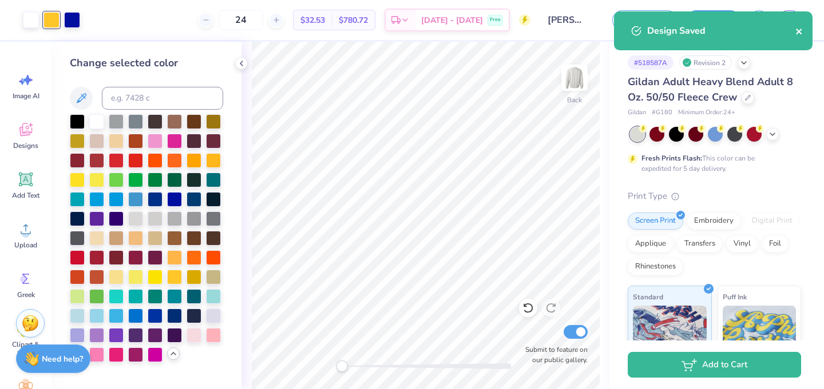
click at [798, 32] on icon "close" at bounding box center [799, 32] width 6 height 6
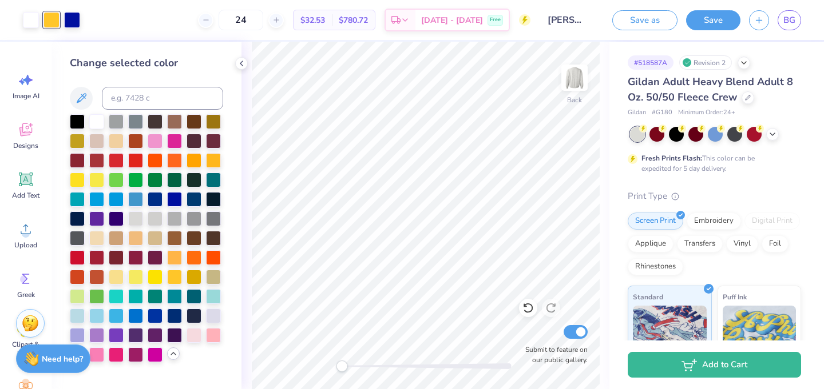
click at [792, 21] on span "BG" at bounding box center [789, 20] width 12 height 13
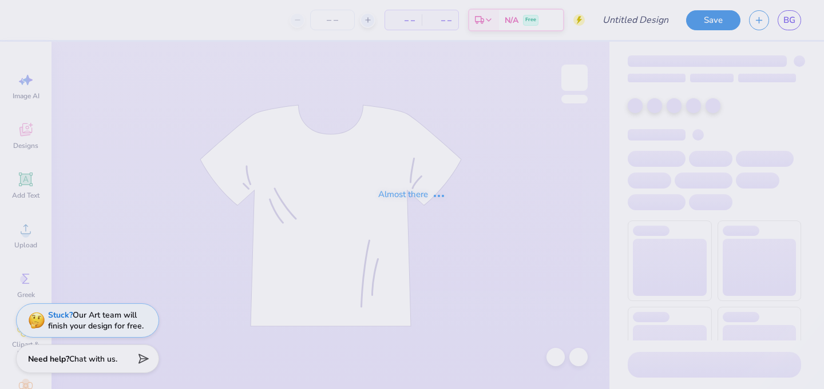
type input "[PERSON_NAME] : [GEOGRAPHIC_DATA]"
type input "24"
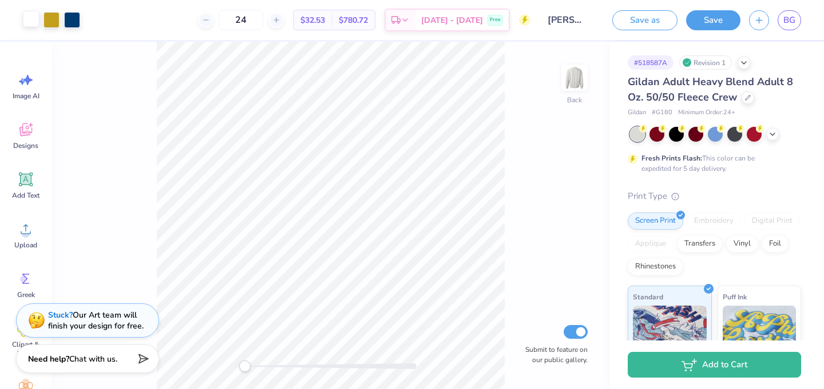
click at [31, 18] on div at bounding box center [31, 19] width 16 height 16
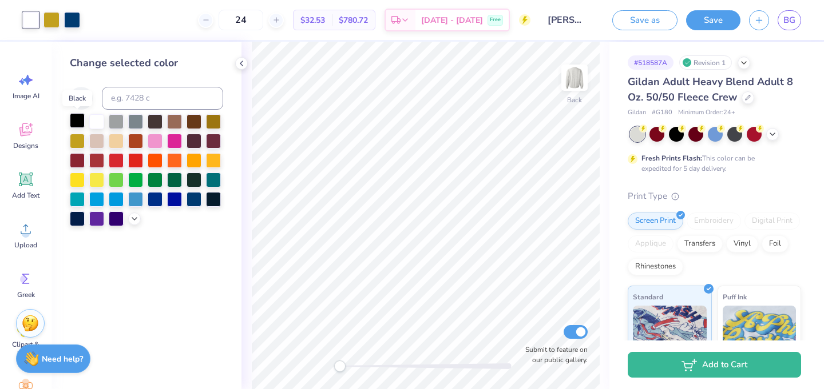
click at [78, 124] on div at bounding box center [77, 120] width 15 height 15
click at [665, 21] on button "Save as" at bounding box center [644, 19] width 65 height 20
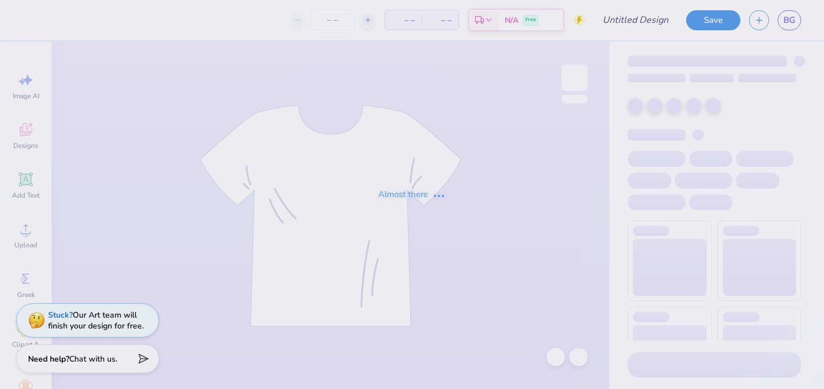
type input "[PERSON_NAME] : [GEOGRAPHIC_DATA]"
type input "24"
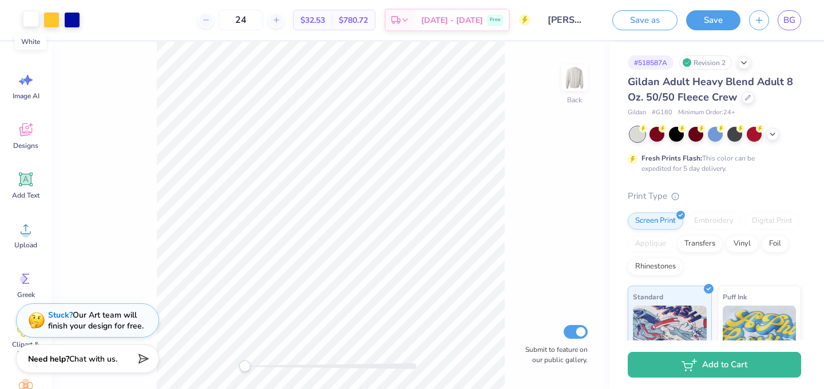
click at [31, 20] on div at bounding box center [31, 19] width 16 height 16
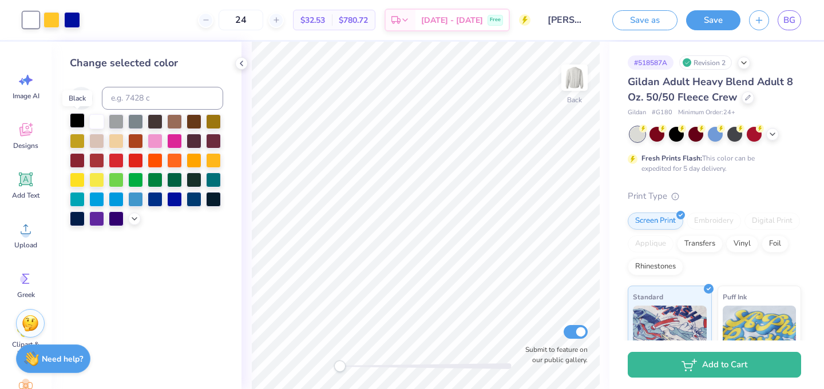
click at [78, 120] on div at bounding box center [77, 120] width 15 height 15
click at [657, 25] on button "Save as" at bounding box center [644, 19] width 65 height 20
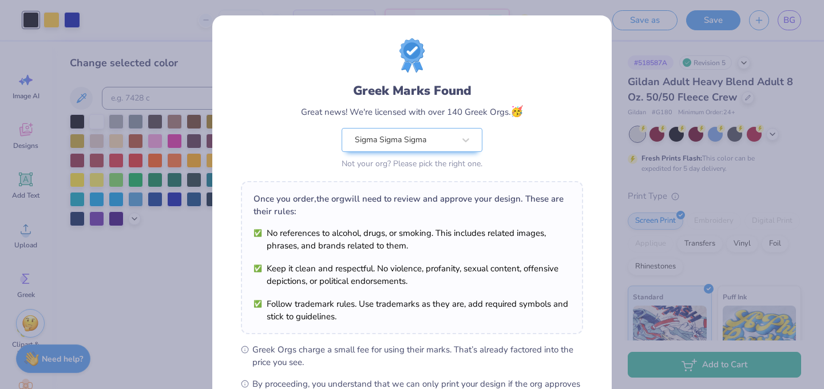
scroll to position [146, 0]
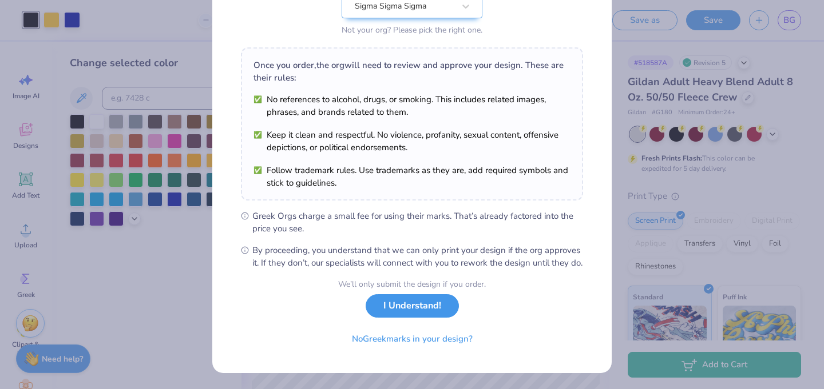
click at [404, 306] on button "I Understand!" at bounding box center [411, 306] width 93 height 23
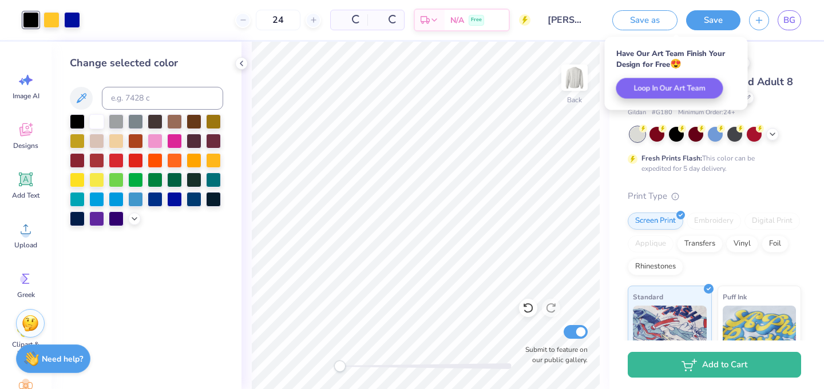
scroll to position [0, 0]
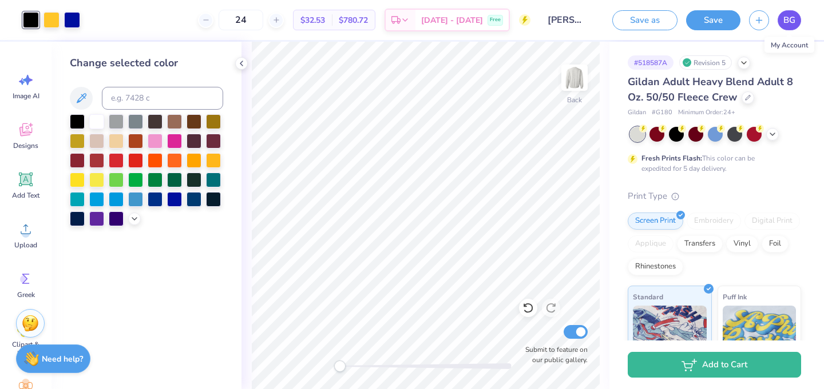
click at [792, 19] on span "BG" at bounding box center [789, 20] width 12 height 13
